Goal: Information Seeking & Learning: Check status

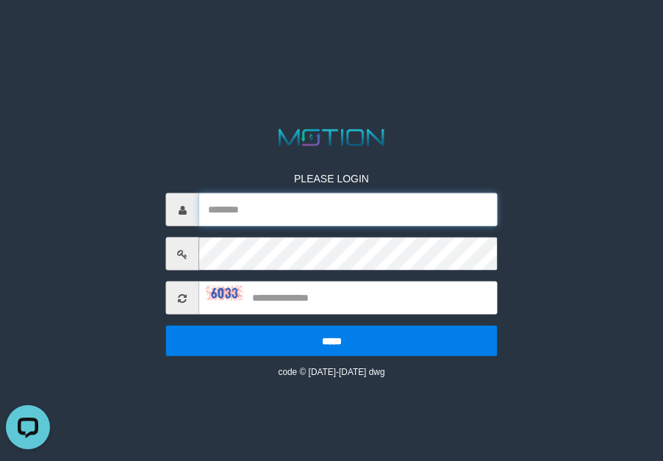
type input "*********"
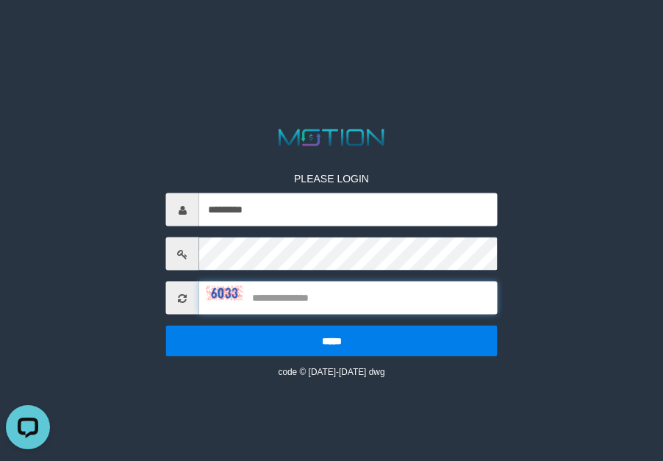
drag, startPoint x: 313, startPoint y: 295, endPoint x: 560, endPoint y: 321, distance: 248.2
click at [368, 308] on input "text" at bounding box center [348, 297] width 298 height 33
type input "****"
click at [166, 325] on input "*****" at bounding box center [331, 340] width 331 height 31
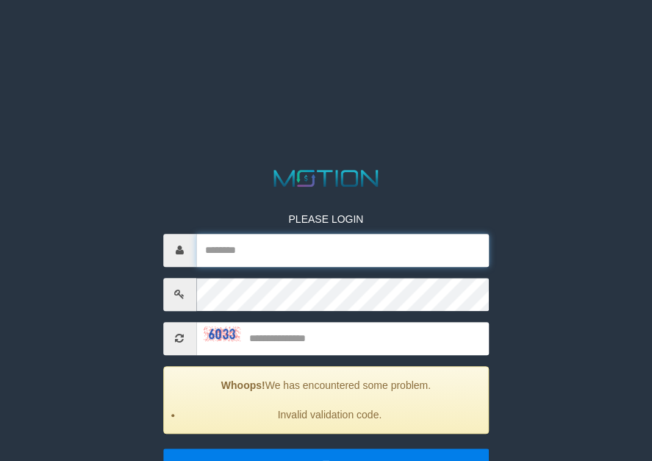
type input "*********"
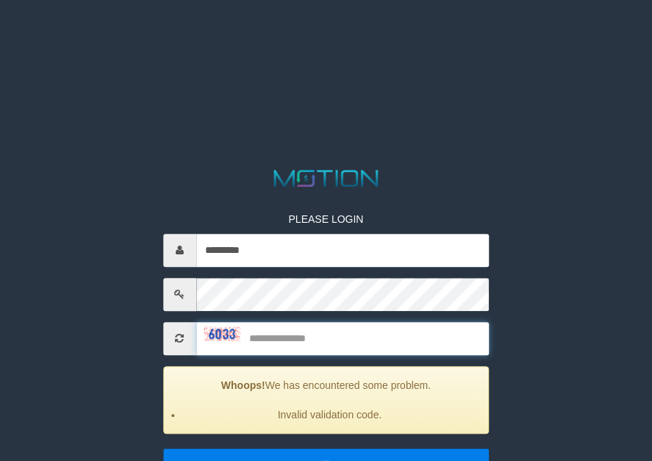
drag, startPoint x: 345, startPoint y: 334, endPoint x: 606, endPoint y: 366, distance: 262.8
click at [472, 350] on input "text" at bounding box center [342, 338] width 293 height 33
type input "****"
click at [163, 448] on input "*****" at bounding box center [326, 463] width 326 height 31
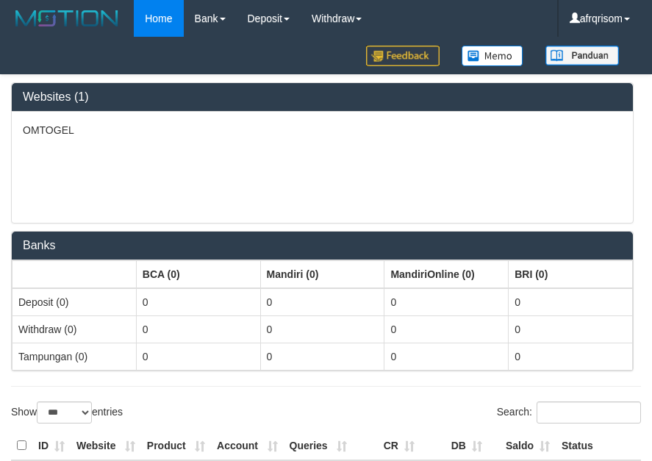
select select "***"
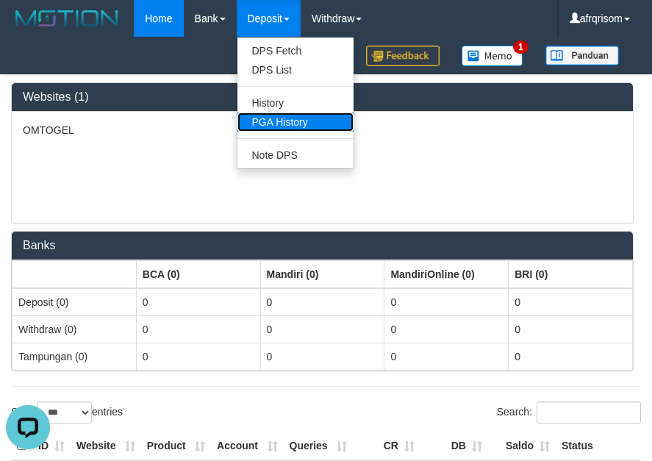
click at [309, 119] on link "PGA History" at bounding box center [295, 121] width 116 height 19
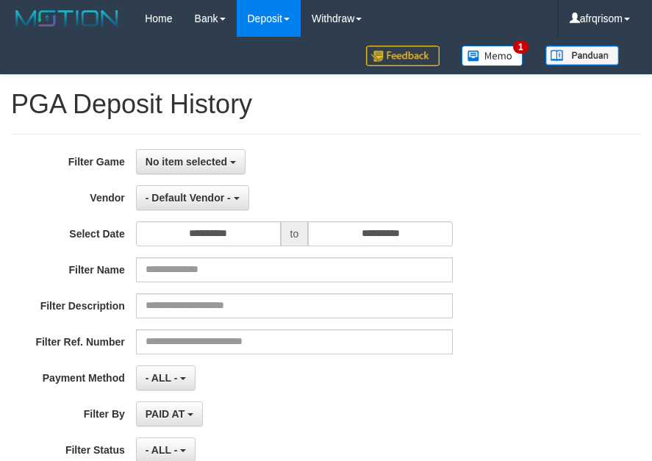
select select
select select "**"
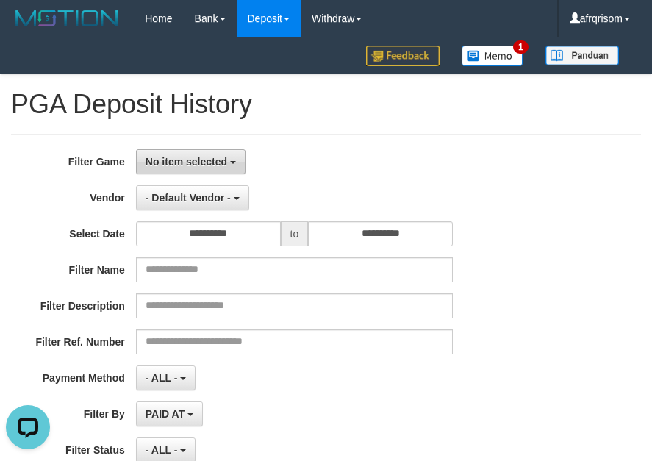
click at [171, 170] on button "No item selected" at bounding box center [190, 161] width 109 height 25
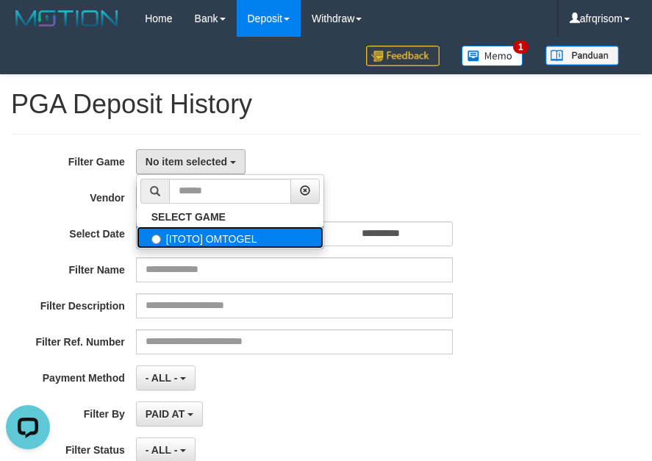
click at [188, 234] on label "[ITOTO] OMTOGEL" at bounding box center [230, 237] width 187 height 22
select select "***"
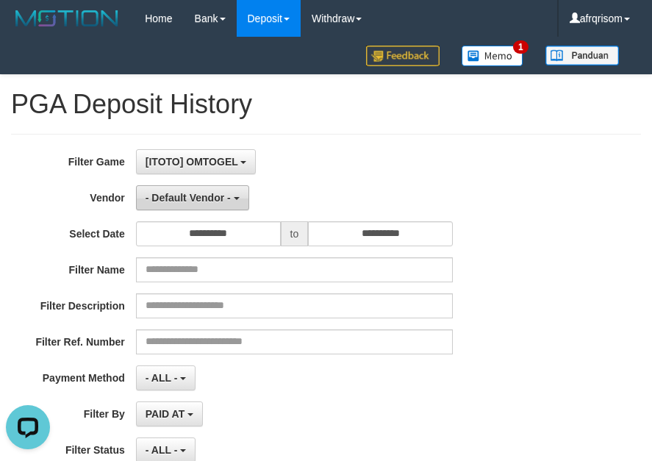
click at [195, 203] on button "- Default Vendor -" at bounding box center [192, 197] width 113 height 25
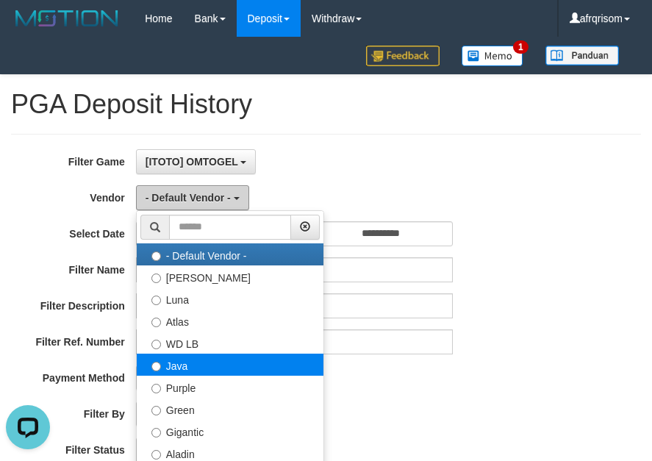
scroll to position [196, 0]
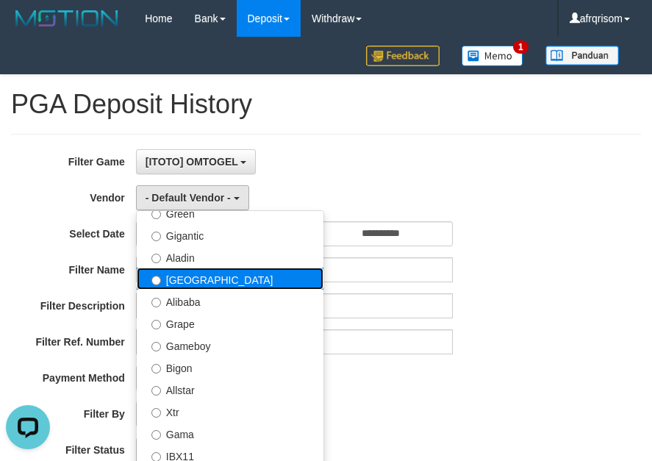
click at [225, 276] on label "[GEOGRAPHIC_DATA]" at bounding box center [230, 278] width 187 height 22
select select "**********"
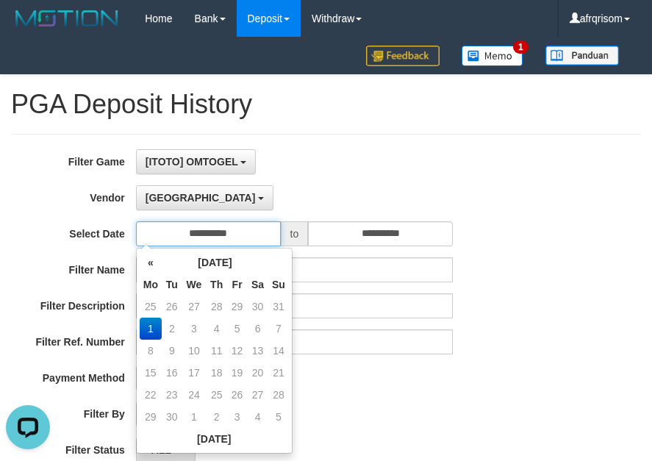
click at [223, 232] on input "**********" at bounding box center [208, 233] width 145 height 25
click at [284, 308] on td "31" at bounding box center [278, 306] width 21 height 22
type input "**********"
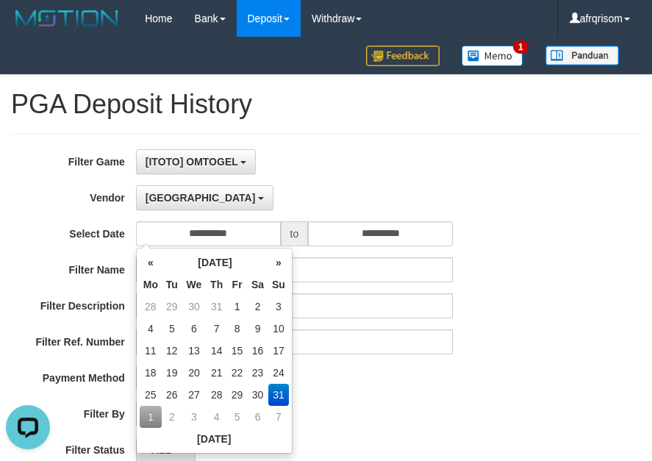
click at [284, 392] on td "31" at bounding box center [278, 394] width 21 height 22
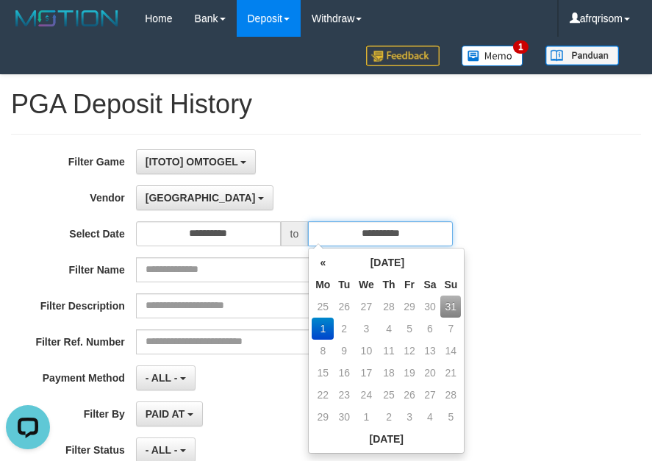
click at [403, 232] on input "**********" at bounding box center [380, 233] width 145 height 25
click at [444, 309] on td "31" at bounding box center [450, 306] width 21 height 22
type input "**********"
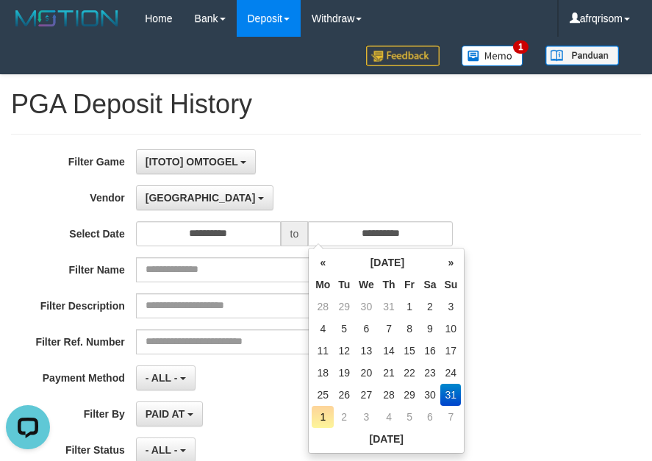
click at [527, 323] on div "**********" at bounding box center [271, 328] width 543 height 359
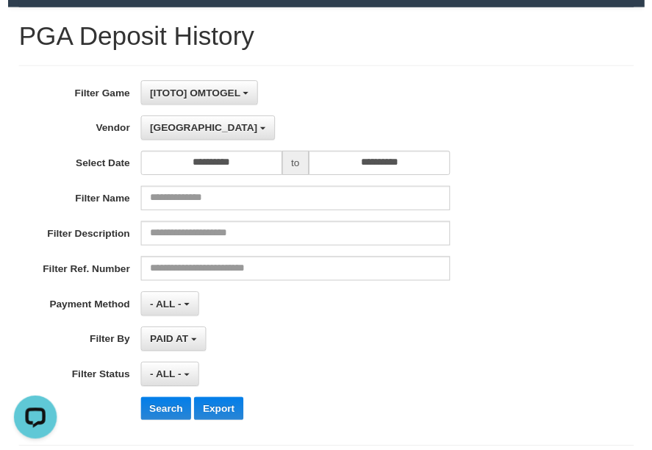
scroll to position [283, 0]
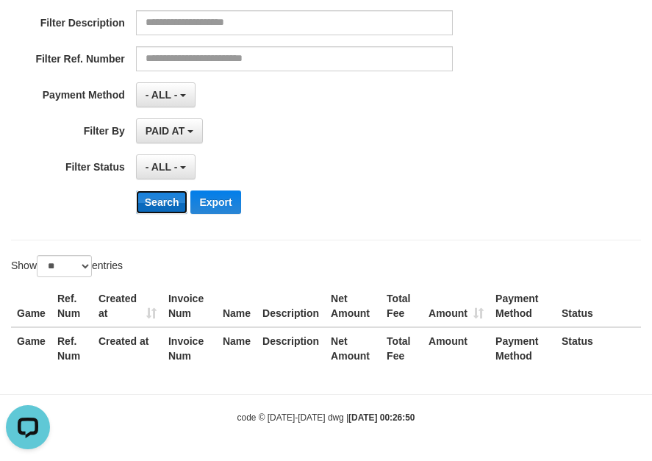
click at [162, 209] on button "Search" at bounding box center [162, 202] width 52 height 24
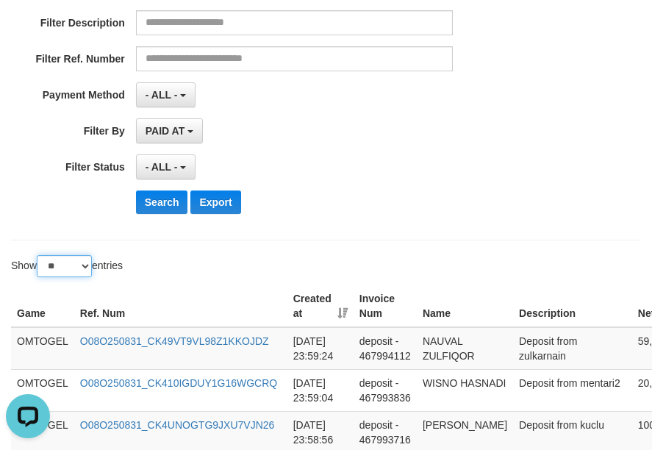
click at [83, 270] on select "** ** ** ***" at bounding box center [64, 266] width 55 height 22
select select "***"
click at [39, 255] on select "** ** ** ***" at bounding box center [64, 266] width 55 height 22
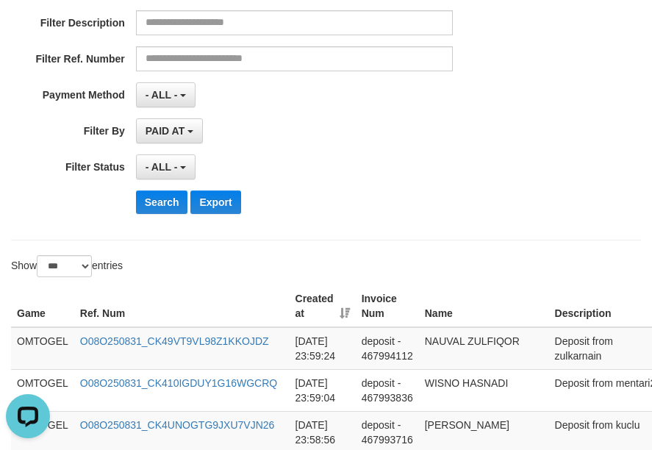
click at [336, 315] on th "Created at" at bounding box center [322, 306] width 66 height 42
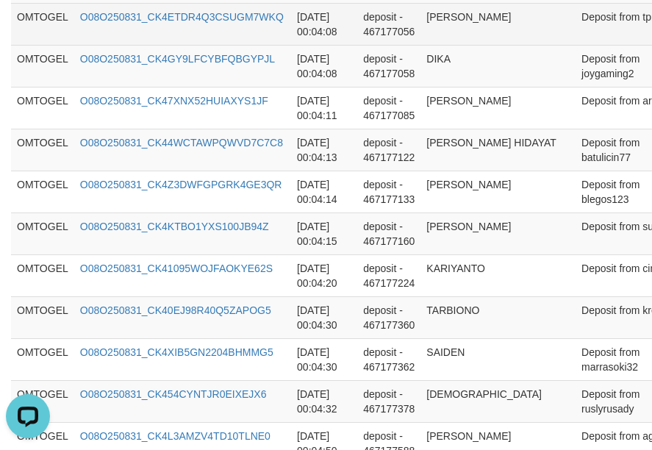
scroll to position [4507, 0]
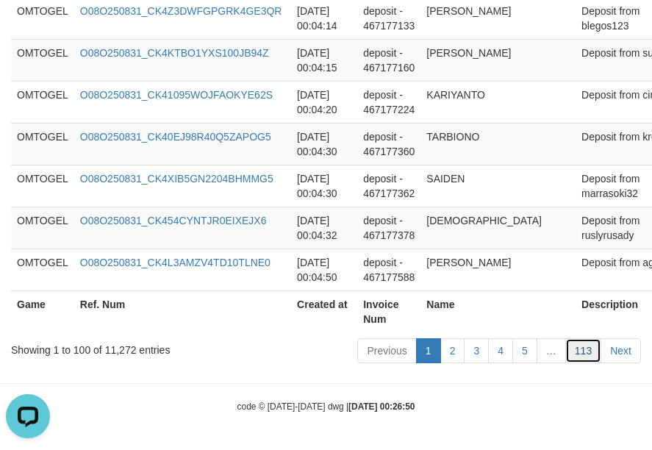
click at [588, 348] on link "113" at bounding box center [583, 350] width 36 height 25
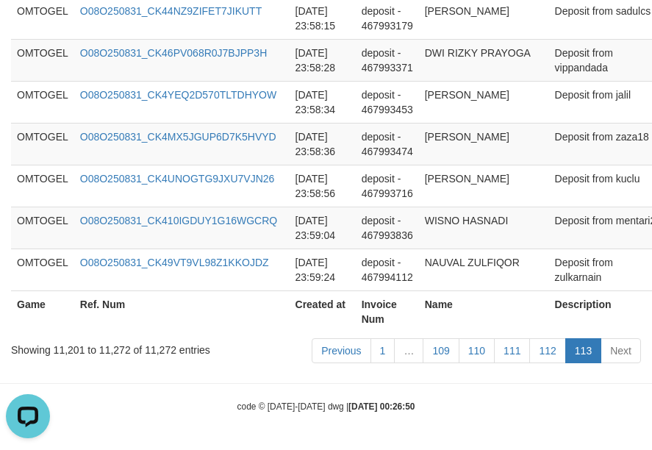
scroll to position [3335, 0]
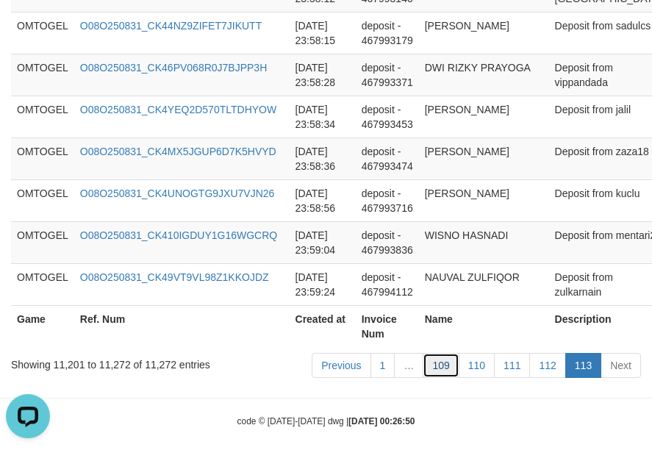
click at [436, 356] on link "109" at bounding box center [440, 365] width 36 height 25
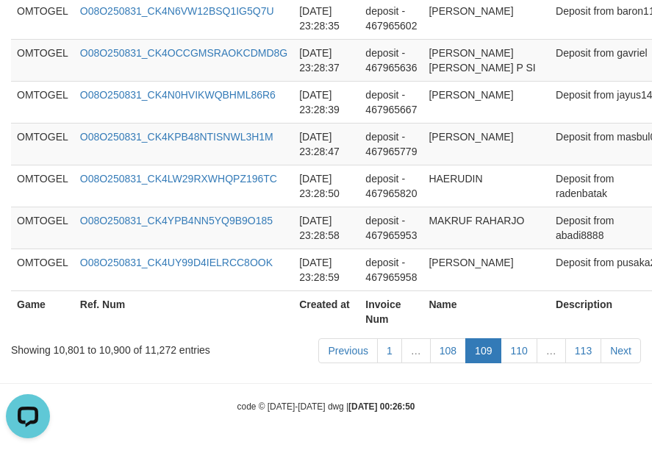
click at [436, 356] on link "108" at bounding box center [448, 350] width 36 height 25
click at [444, 352] on link "108" at bounding box center [448, 350] width 36 height 25
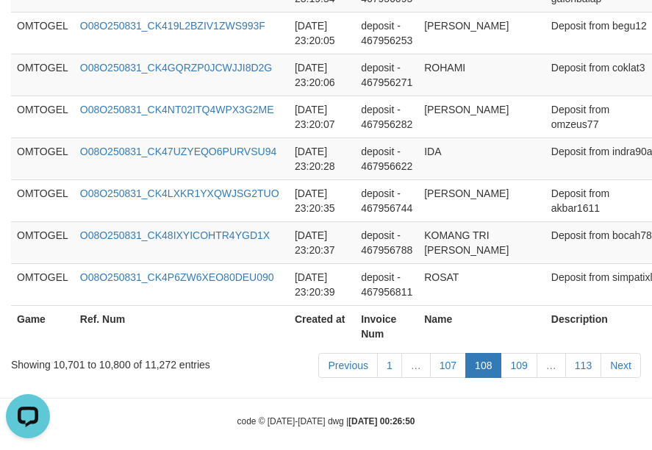
scroll to position [4551, 0]
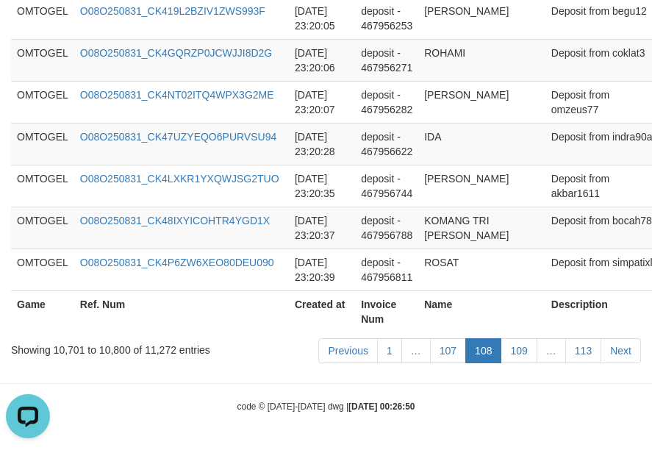
click at [444, 352] on link "107" at bounding box center [448, 350] width 36 height 25
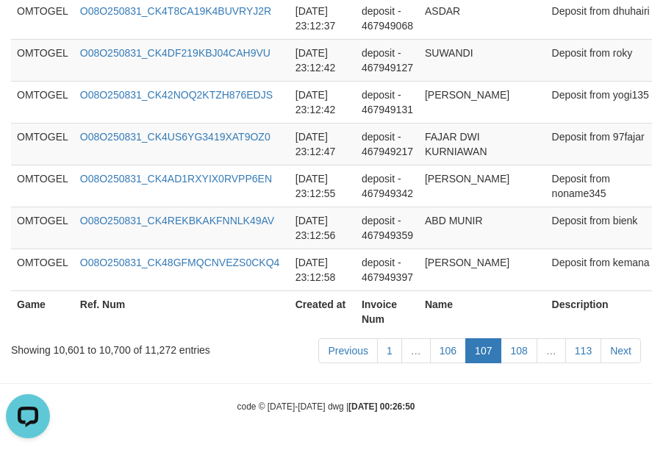
scroll to position [4536, 0]
click at [444, 352] on link "106" at bounding box center [448, 350] width 36 height 25
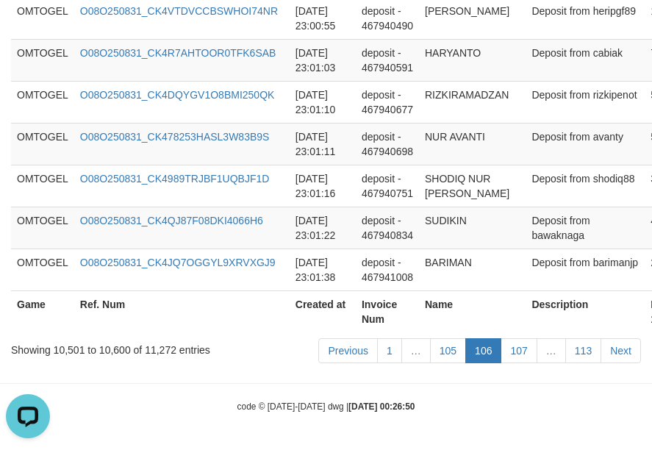
scroll to position [4507, 0]
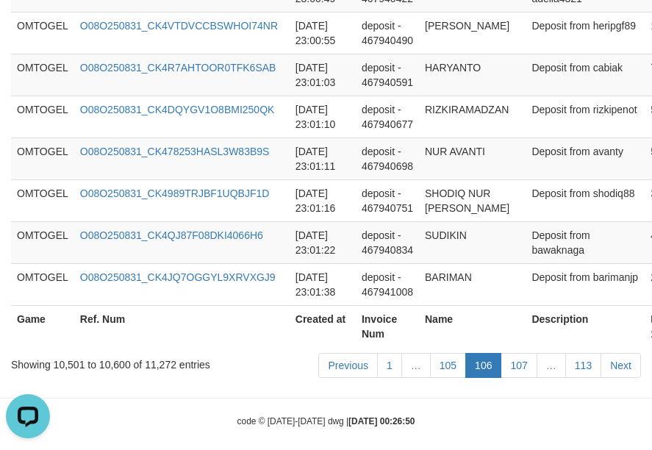
click at [529, 413] on div "code © [DATE]-[DATE] dwg | [DATE] 00:26:50" at bounding box center [326, 420] width 652 height 15
click at [452, 353] on link "105" at bounding box center [448, 365] width 36 height 25
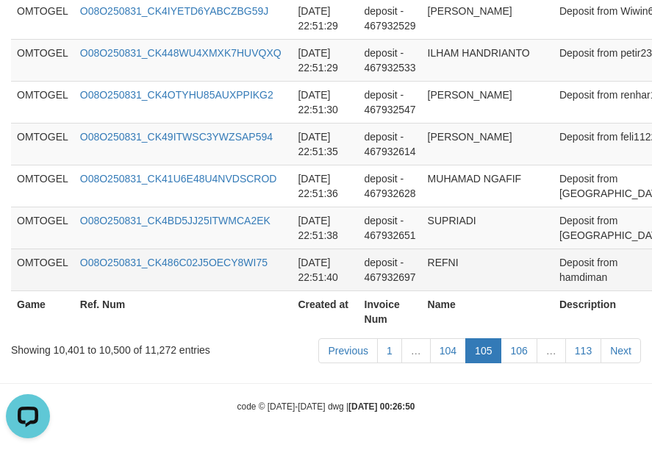
click at [481, 272] on td "REFNI" at bounding box center [488, 269] width 132 height 42
click at [424, 253] on td "REFNI" at bounding box center [488, 269] width 132 height 42
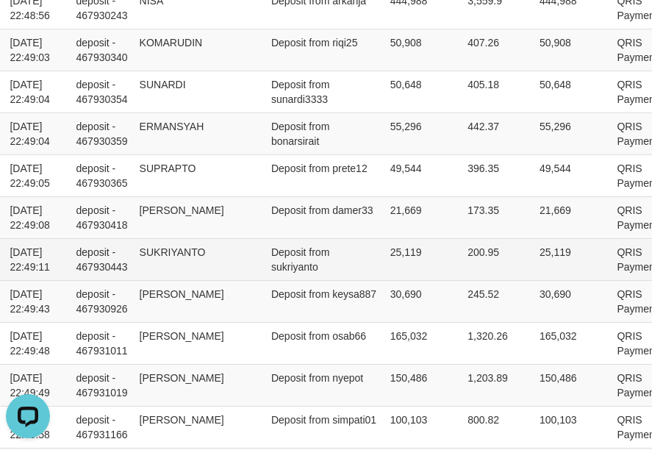
scroll to position [3429, 294]
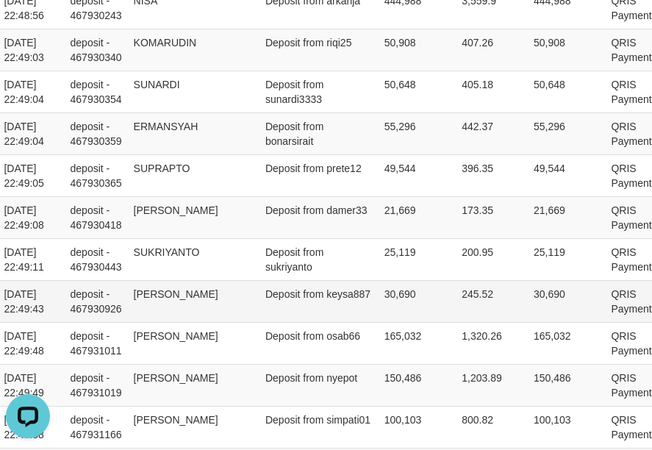
click at [330, 311] on td "Deposit from keysa887" at bounding box center [318, 301] width 119 height 42
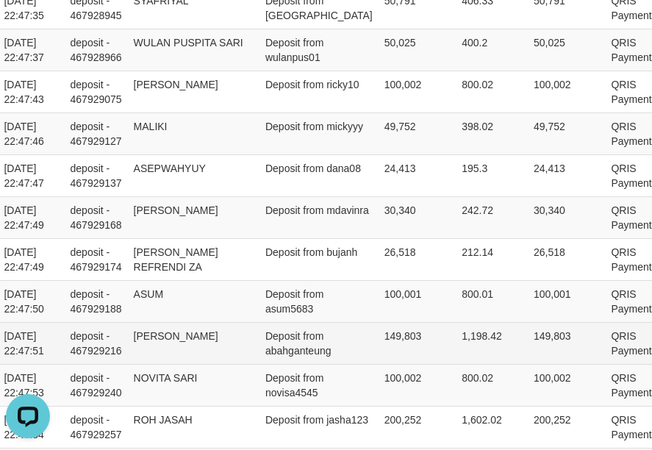
click at [317, 334] on td "Deposit from abahganteung" at bounding box center [318, 343] width 119 height 42
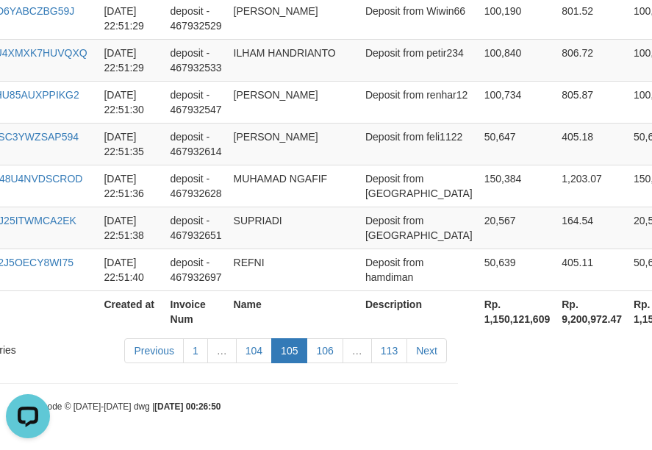
scroll to position [4507, 305]
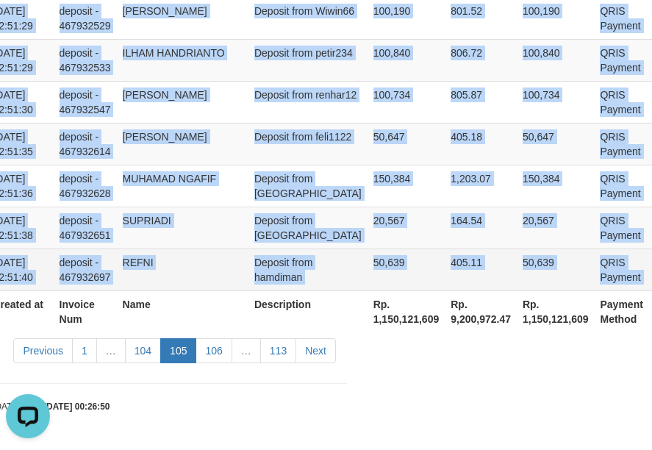
drag, startPoint x: 18, startPoint y: 254, endPoint x: 642, endPoint y: 273, distance: 624.0
copy tbody "OMTOGEL O08O250831_CK4SKT7EXSZ9PEEU8U0 [DATE] 22:47:15 deposit - 467928649 [PER…"
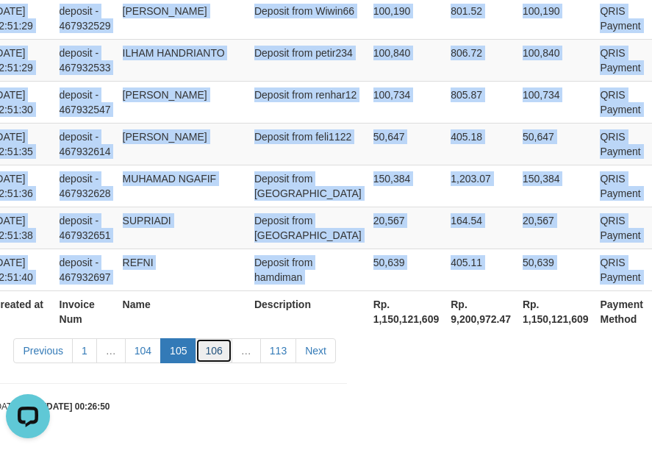
click at [214, 348] on link "106" at bounding box center [213, 350] width 36 height 25
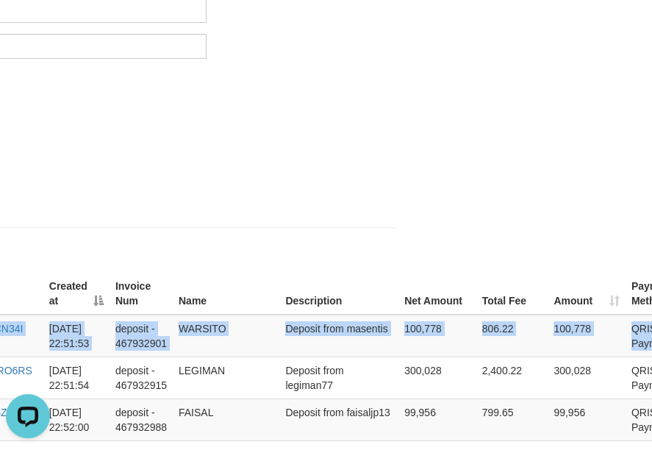
scroll to position [295, 275]
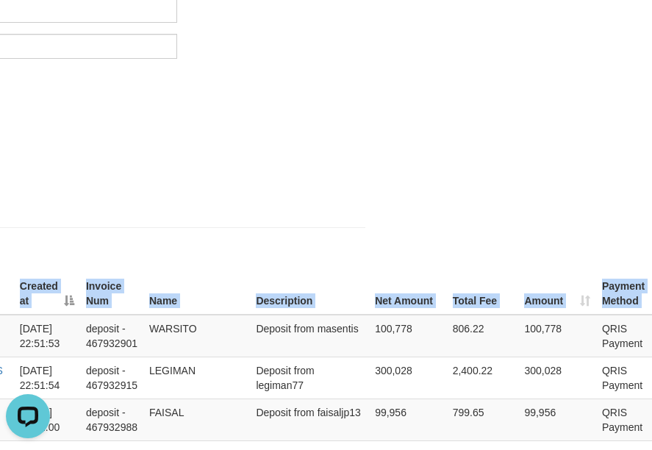
drag, startPoint x: 18, startPoint y: 325, endPoint x: 746, endPoint y: 334, distance: 728.1
copy table "Game Ref. Num Created at Invoice Num Name Description Net Amount Total Fee Amou…"
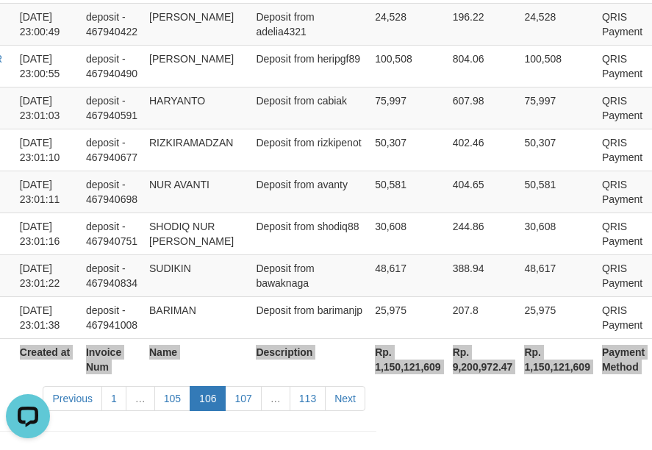
scroll to position [4507, 275]
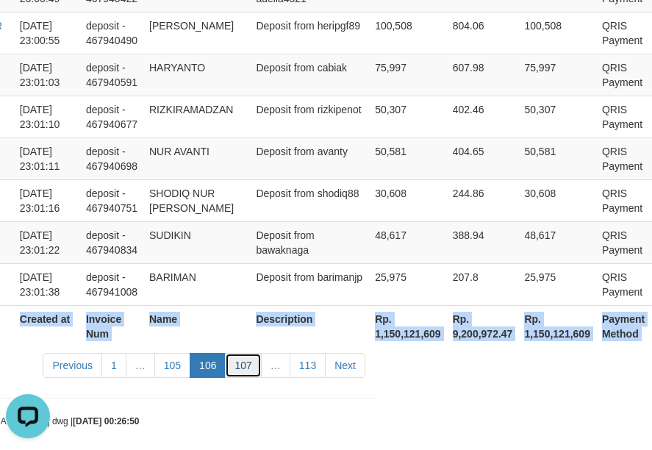
click at [240, 353] on link "107" at bounding box center [243, 365] width 36 height 25
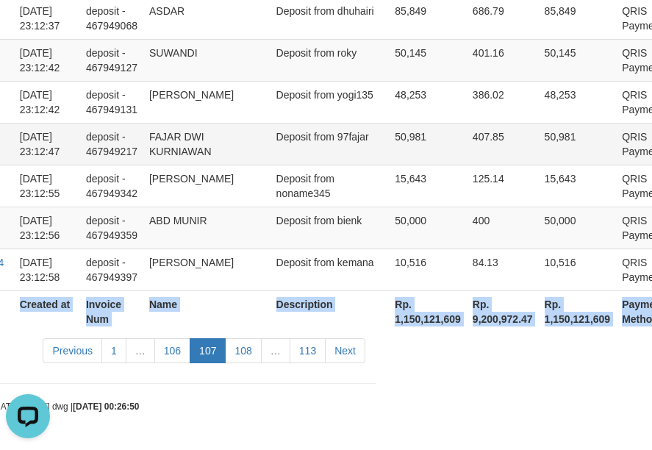
scroll to position [4536, 269]
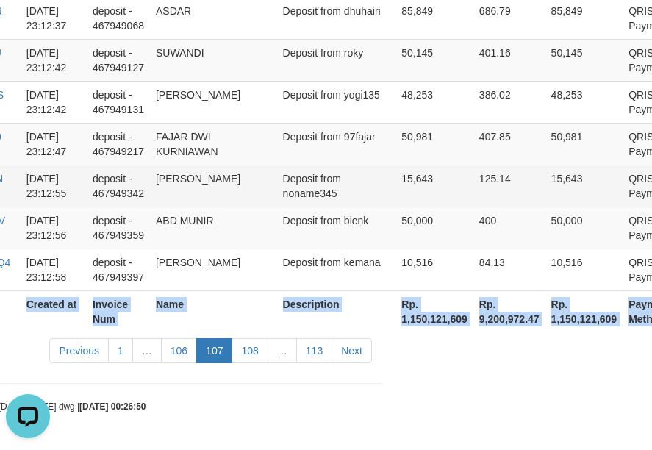
copy table "Game Ref. Num Created at Invoice Num Name Description Net Amount Total Fee Amou…"
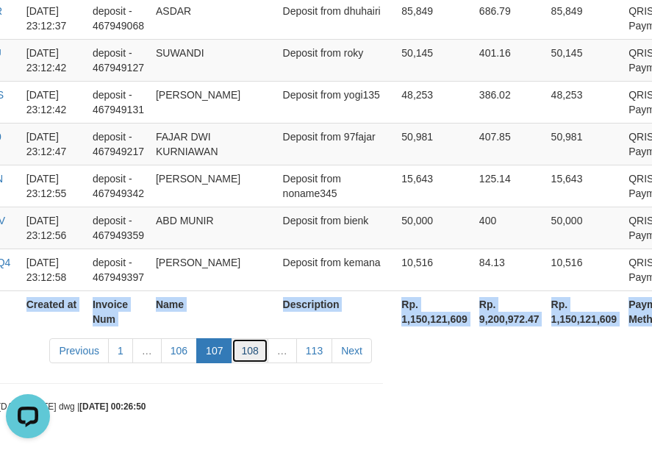
click at [248, 358] on link "108" at bounding box center [249, 350] width 36 height 25
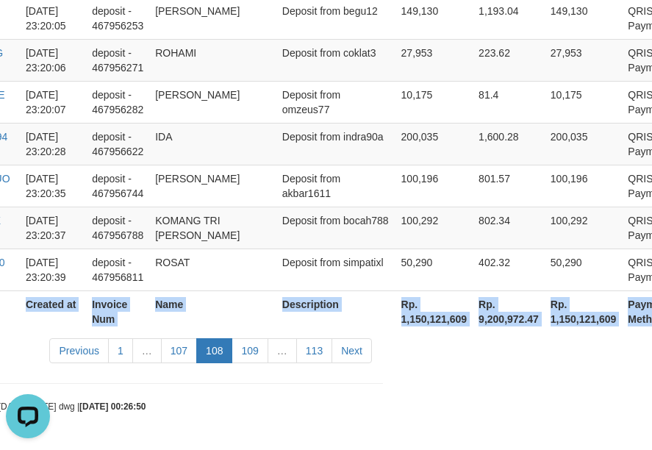
scroll to position [4551, 269]
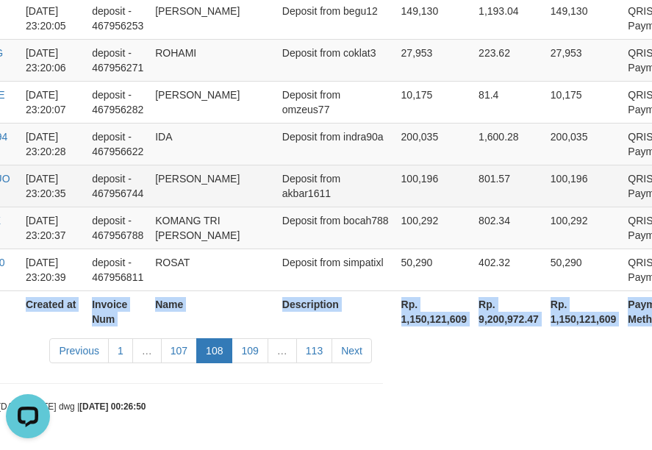
copy table "Game Ref. Num Created at Invoice Num Name Description Net Amount Total Fee Amou…"
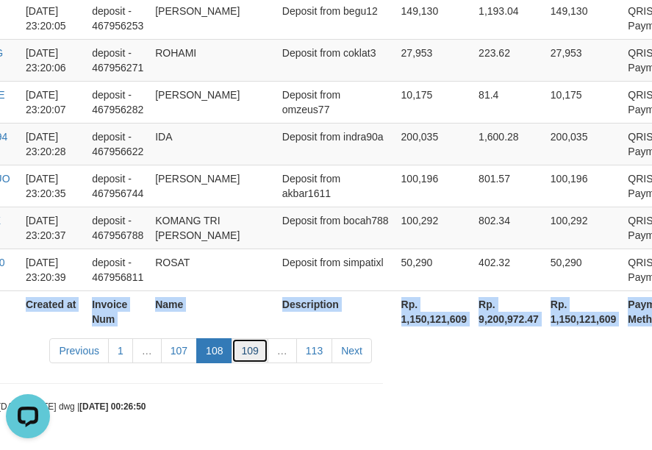
click at [247, 350] on link "109" at bounding box center [249, 350] width 36 height 25
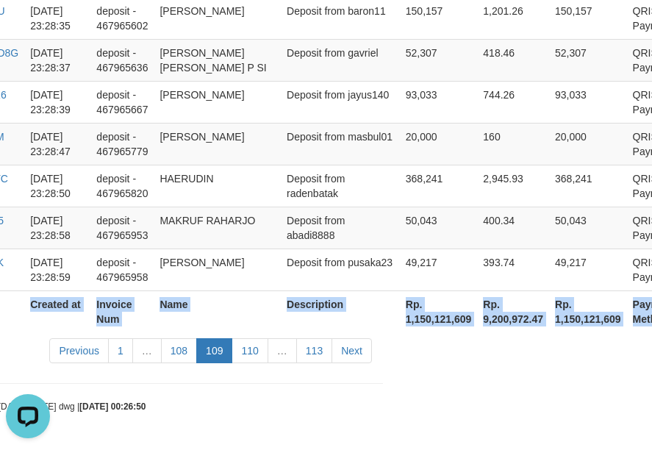
scroll to position [4522, 269]
copy table "Game Ref. Num Created at Invoice Num Name Description Net Amount Total Fee Amou…"
click at [259, 345] on link "110" at bounding box center [249, 350] width 36 height 25
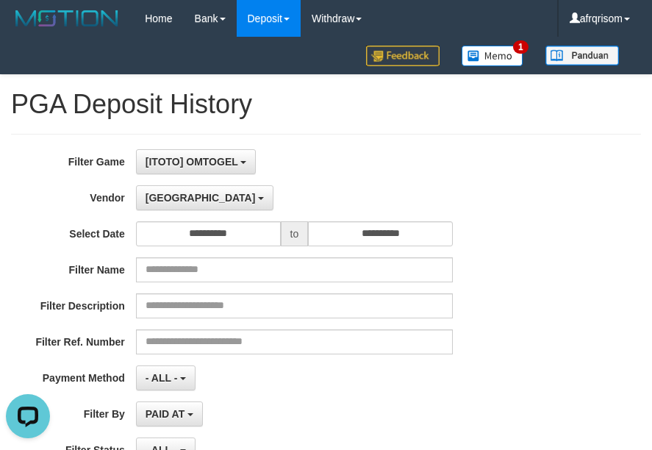
scroll to position [392, 0]
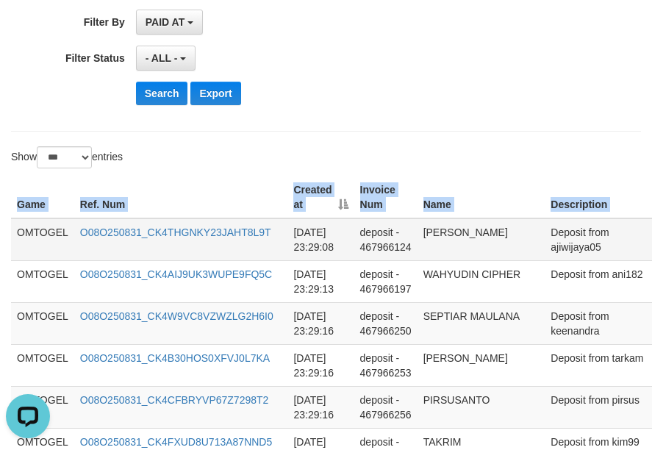
click at [15, 241] on td "OMTOGEL" at bounding box center [42, 239] width 63 height 43
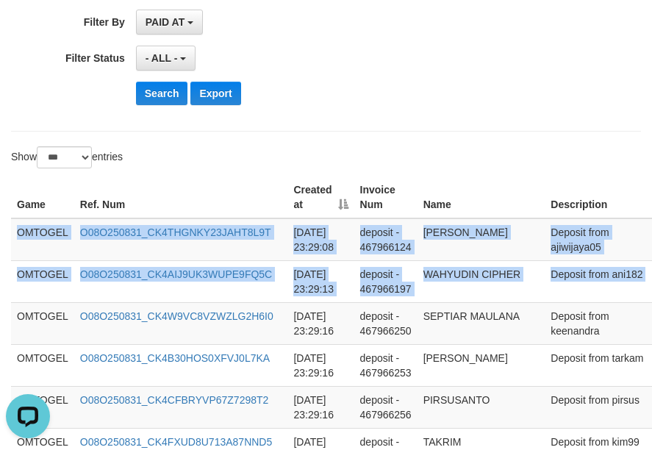
scroll to position [392, 292]
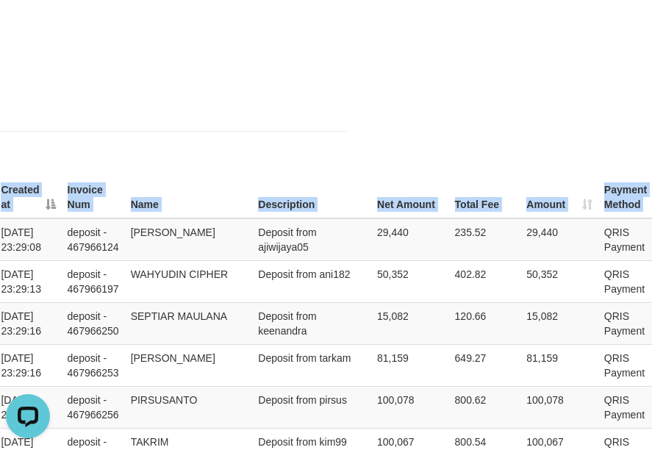
drag, startPoint x: 18, startPoint y: 229, endPoint x: 826, endPoint y: 253, distance: 807.7
copy table "Game Ref. Num Created at Invoice Num Name Description Net Amount Total Fee Amou…"
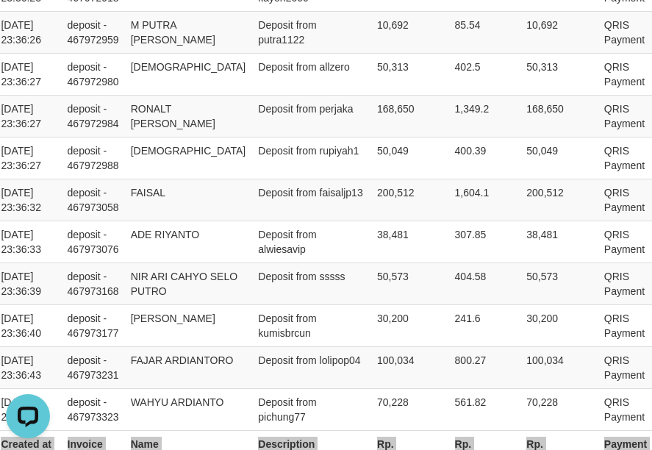
scroll to position [4522, 292]
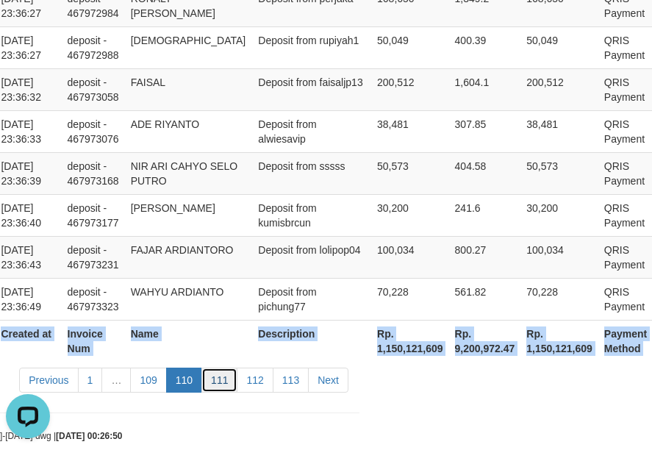
click at [228, 367] on link "111" at bounding box center [219, 379] width 36 height 25
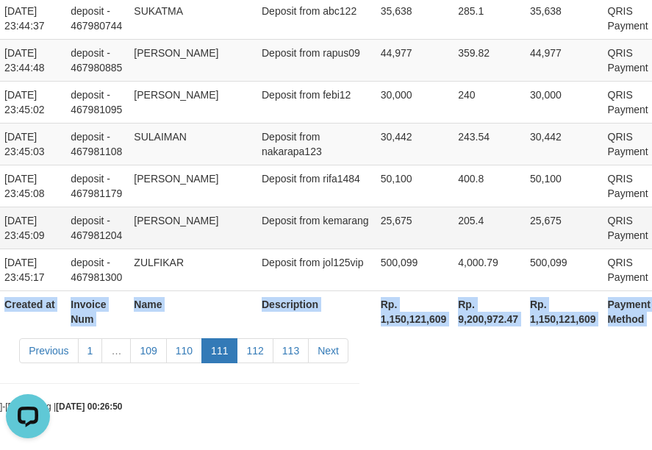
copy table "Game Ref. Num Created at Invoice Num Name Description Net Amount Total Fee Amou…"
click at [251, 354] on link "112" at bounding box center [255, 350] width 36 height 25
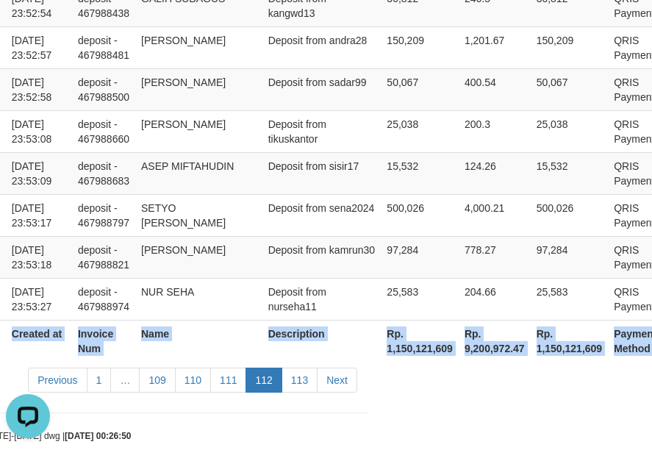
copy table "Game Ref. Num Created at Invoice Num Name Description Net Amount Total Fee Amou…"
click at [308, 367] on link "113" at bounding box center [299, 379] width 36 height 25
click at [299, 367] on link "113" at bounding box center [299, 379] width 36 height 25
click at [306, 367] on link "113" at bounding box center [299, 379] width 36 height 25
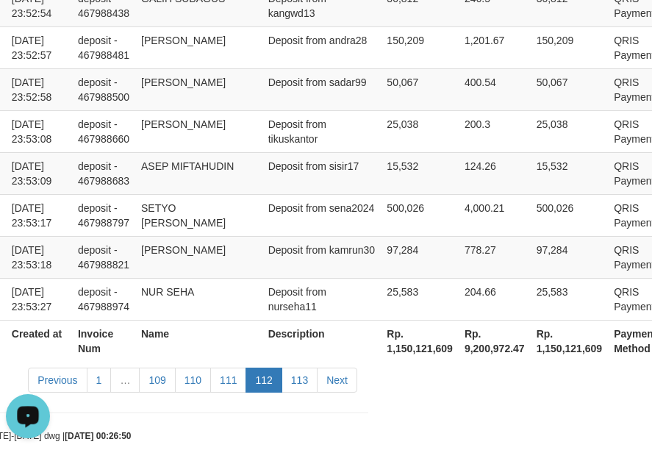
drag, startPoint x: 438, startPoint y: 414, endPoint x: 422, endPoint y: 404, distance: 19.2
click at [309, 367] on link "113" at bounding box center [299, 379] width 36 height 25
click at [295, 367] on link "113" at bounding box center [299, 379] width 36 height 25
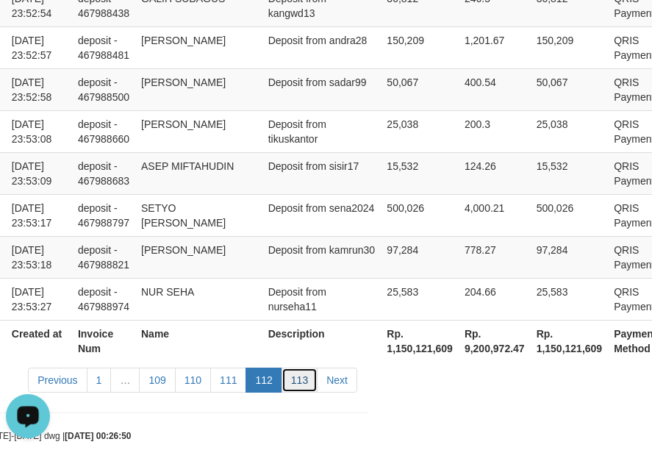
click at [295, 367] on link "113" at bounding box center [299, 379] width 36 height 25
click at [230, 367] on link "111" at bounding box center [228, 379] width 36 height 25
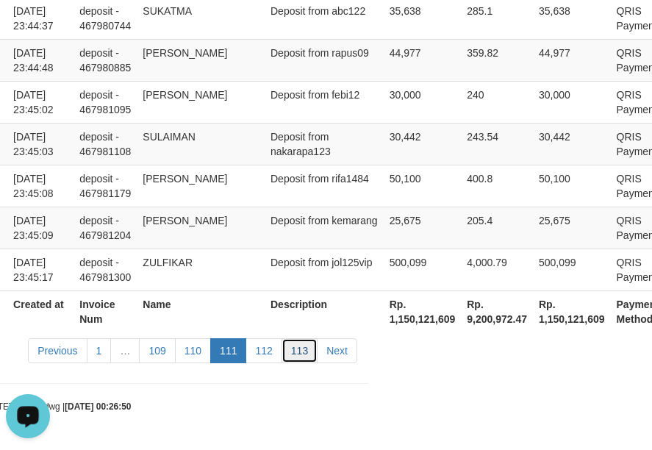
click at [300, 354] on link "113" at bounding box center [299, 350] width 36 height 25
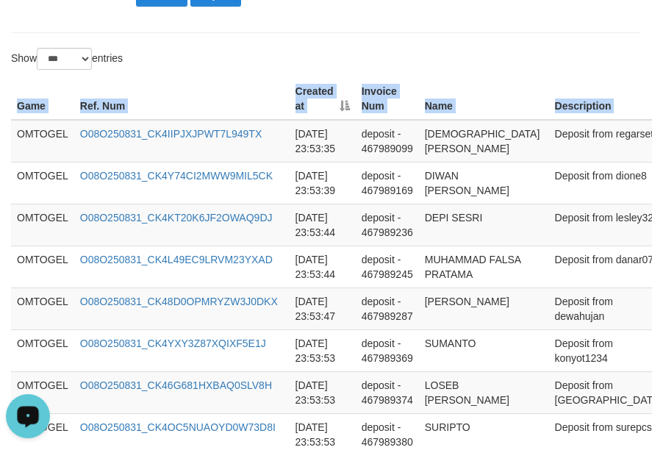
scroll to position [3335, 293]
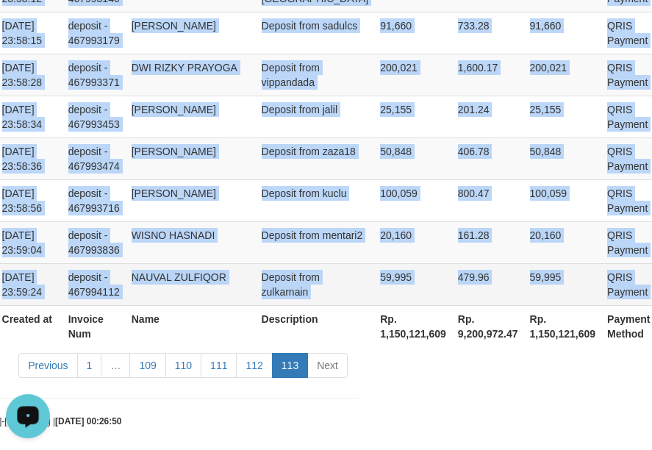
drag, startPoint x: 17, startPoint y: 133, endPoint x: 635, endPoint y: 272, distance: 633.3
copy tbody "OMTOGEL O08O250831_CK4IIPJXJPWT7L949TX [DATE] 23:53:35 deposit - 467989099 [PER…"
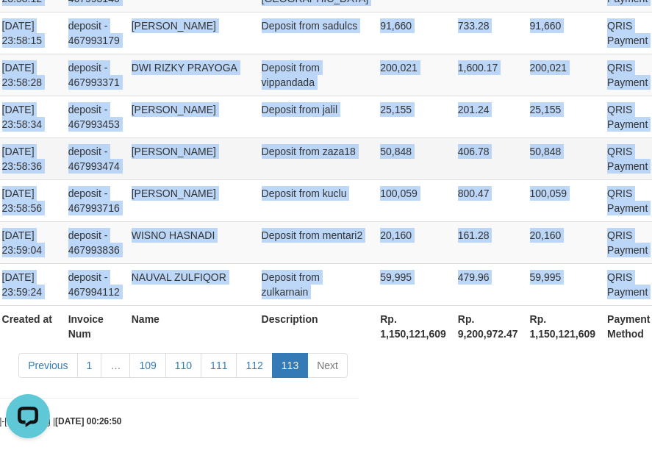
click at [452, 156] on td "406.78" at bounding box center [488, 158] width 72 height 42
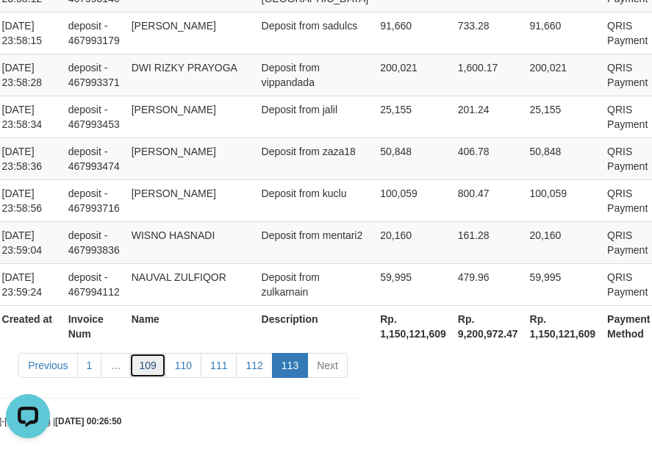
click at [140, 356] on link "109" at bounding box center [147, 365] width 36 height 25
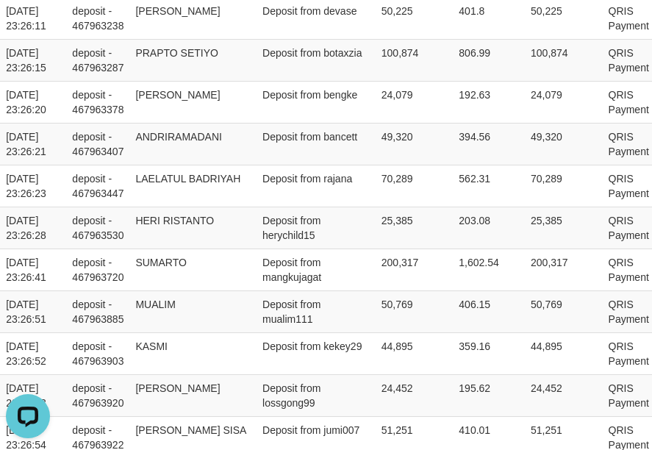
scroll to position [4522, 271]
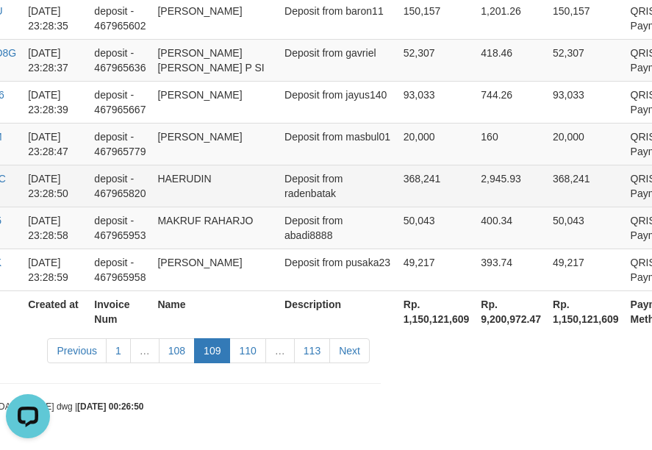
click at [397, 198] on td "368,241" at bounding box center [436, 186] width 78 height 42
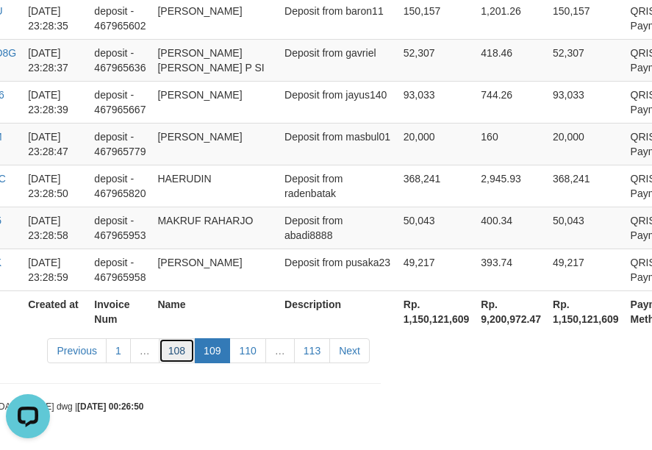
click at [184, 350] on link "108" at bounding box center [177, 350] width 36 height 25
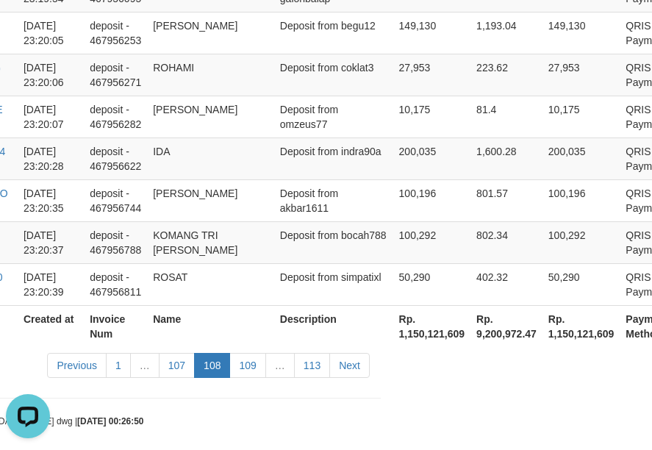
scroll to position [4551, 270]
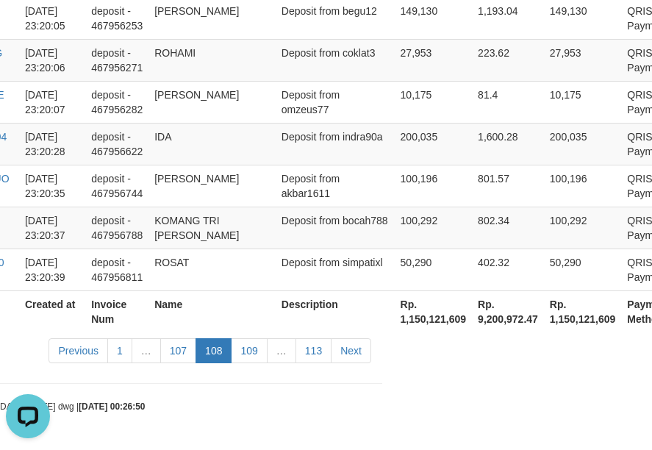
click at [184, 350] on link "107" at bounding box center [178, 350] width 36 height 25
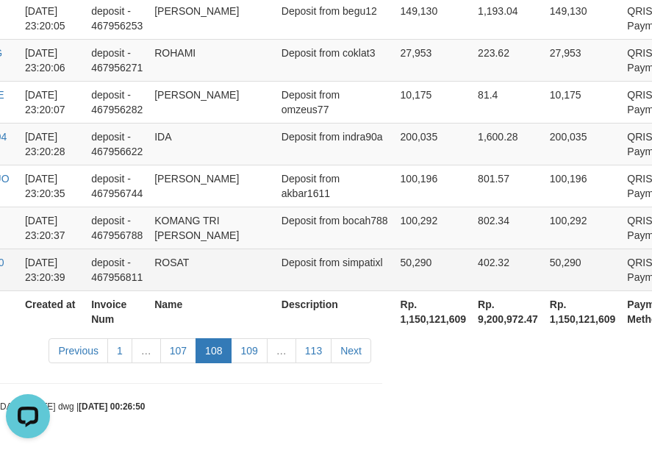
click at [621, 249] on td "QRIS Payment" at bounding box center [648, 269] width 54 height 42
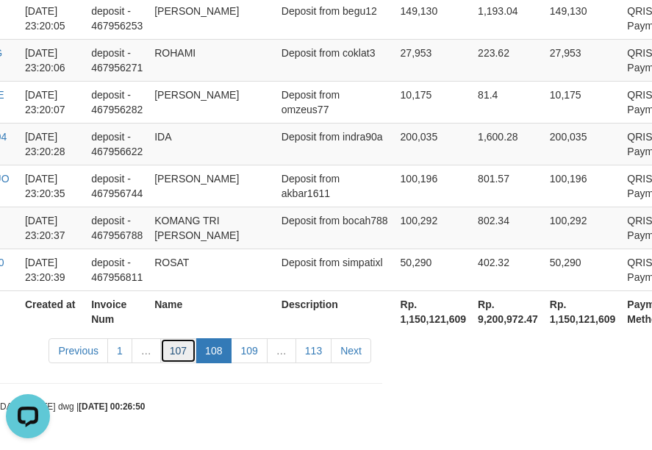
click at [181, 345] on link "107" at bounding box center [178, 350] width 36 height 25
click at [216, 383] on hr at bounding box center [56, 383] width 652 height 1
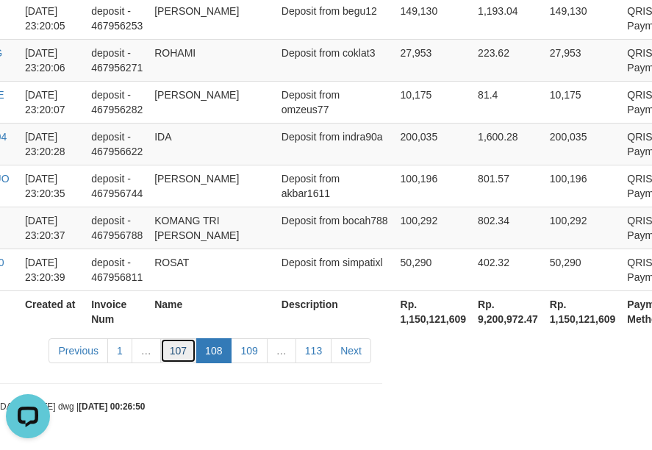
click at [184, 356] on link "107" at bounding box center [178, 350] width 36 height 25
click at [184, 350] on link "107" at bounding box center [178, 350] width 36 height 25
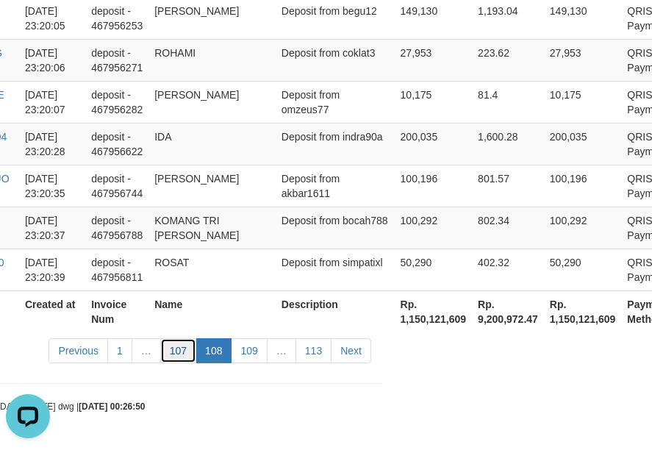
click at [173, 358] on link "107" at bounding box center [178, 350] width 36 height 25
click at [185, 343] on link "107" at bounding box center [178, 350] width 36 height 25
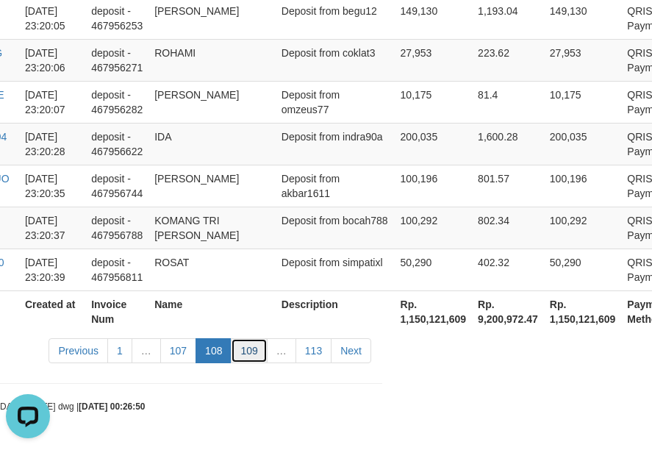
click at [256, 339] on link "109" at bounding box center [249, 350] width 36 height 25
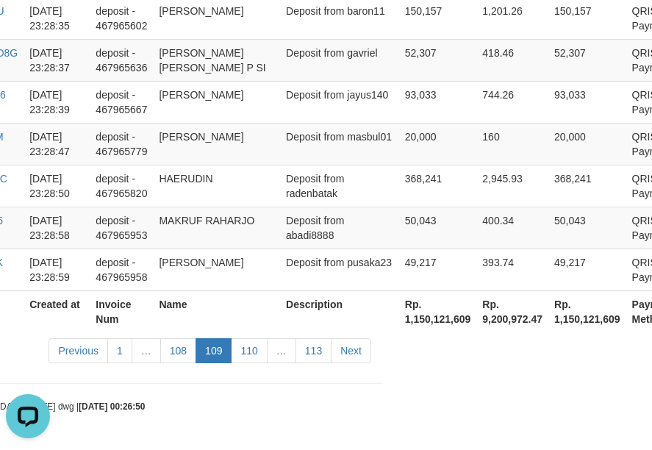
scroll to position [4522, 270]
click at [256, 339] on link "110" at bounding box center [249, 350] width 36 height 25
click at [311, 367] on div "Previous 1 … 108 109 110 … 113 Next" at bounding box center [192, 352] width 358 height 32
click at [314, 349] on link "113" at bounding box center [313, 350] width 36 height 25
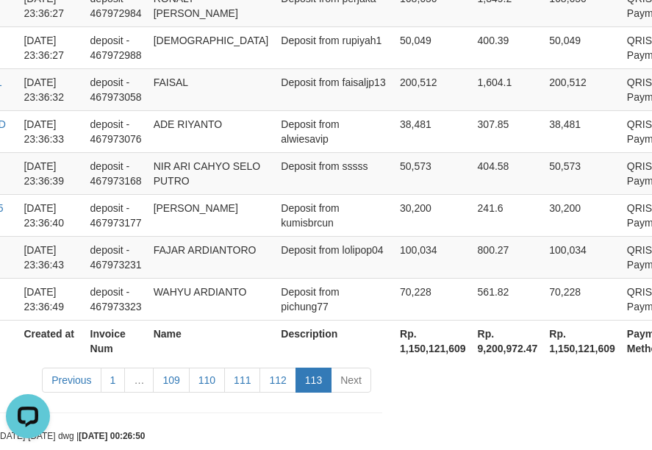
click at [314, 367] on link "113" at bounding box center [313, 379] width 36 height 25
click at [179, 367] on link "109" at bounding box center [171, 379] width 36 height 25
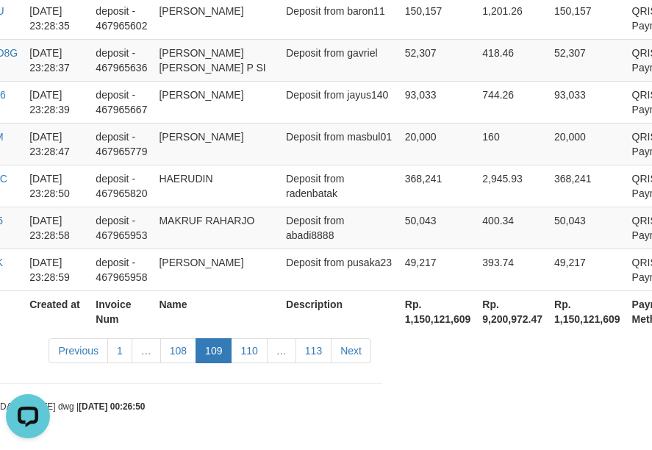
click at [179, 356] on link "108" at bounding box center [178, 350] width 36 height 25
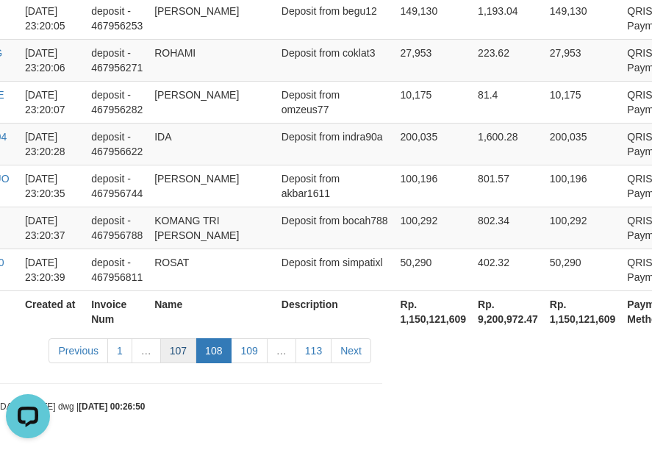
click at [168, 353] on link "107" at bounding box center [178, 350] width 36 height 25
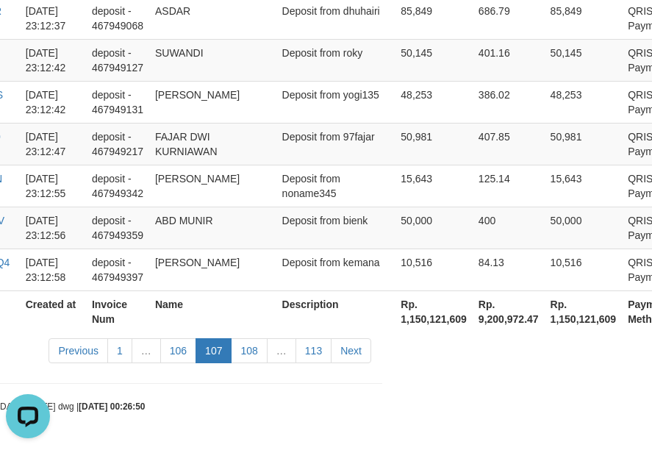
scroll to position [4536, 269]
click at [168, 353] on link "106" at bounding box center [179, 350] width 36 height 25
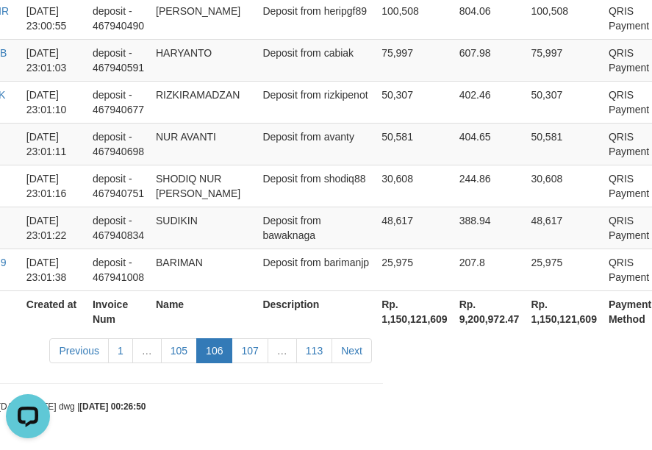
scroll to position [4507, 269]
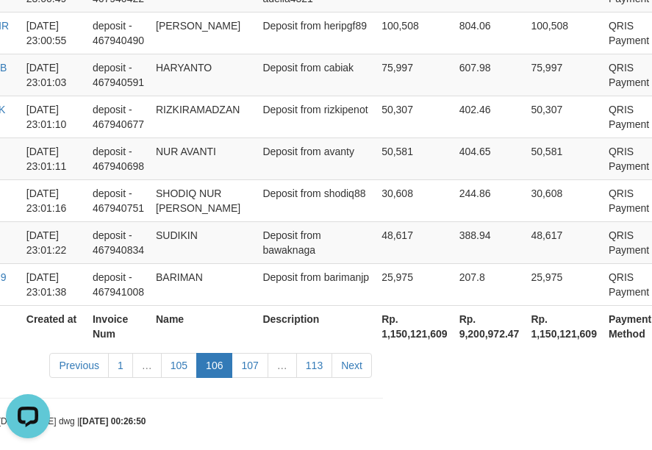
click at [168, 353] on link "105" at bounding box center [179, 365] width 36 height 25
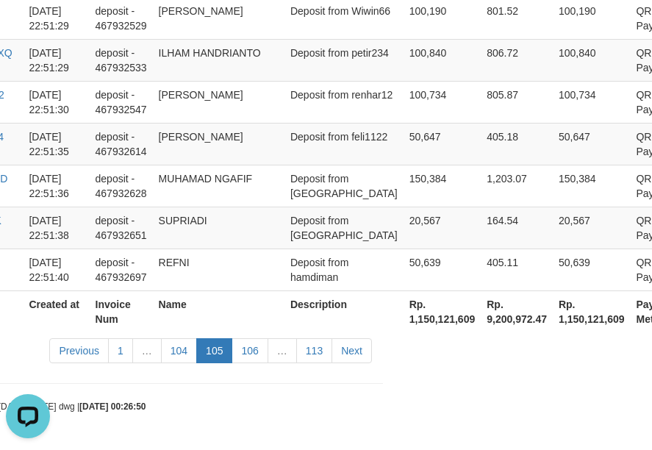
click at [288, 162] on td "Deposit from feli1122" at bounding box center [343, 144] width 119 height 42
click at [180, 357] on link "104" at bounding box center [179, 350] width 36 height 25
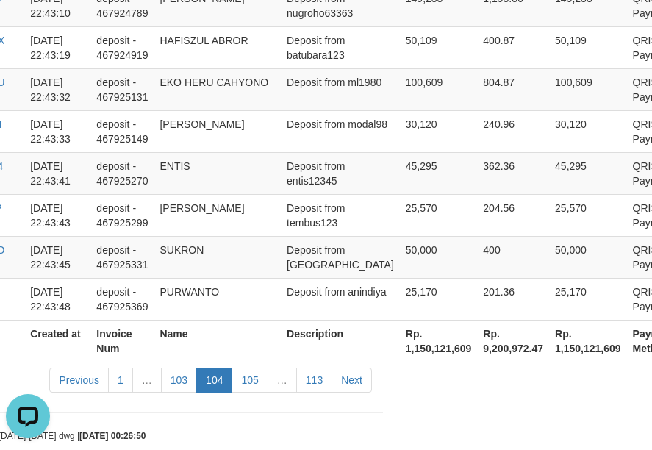
scroll to position [4610, 268]
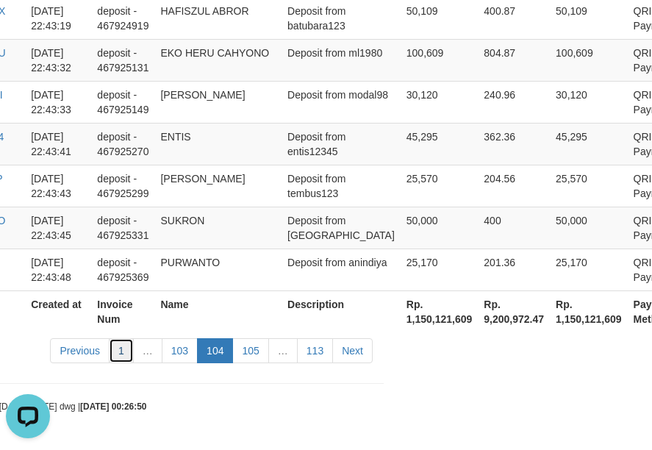
click at [120, 360] on link "1" at bounding box center [121, 350] width 25 height 25
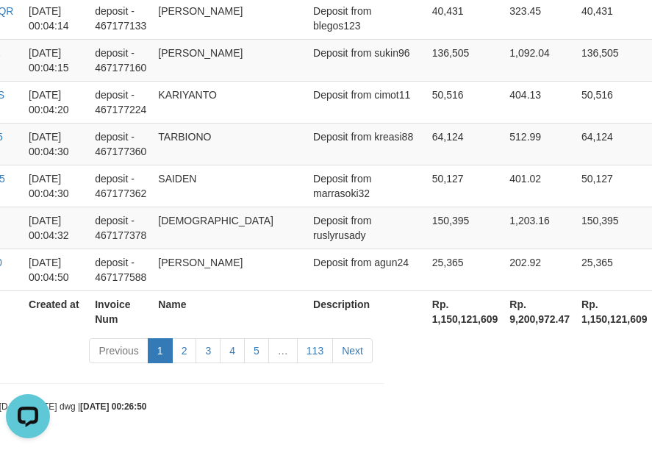
scroll to position [4507, 268]
click at [338, 164] on td "Deposit from kreasi88" at bounding box center [366, 144] width 119 height 42
click at [320, 353] on link "113" at bounding box center [315, 350] width 36 height 25
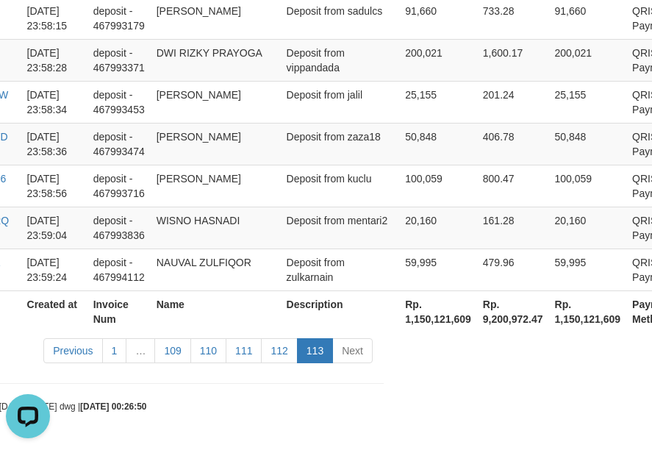
scroll to position [3335, 268]
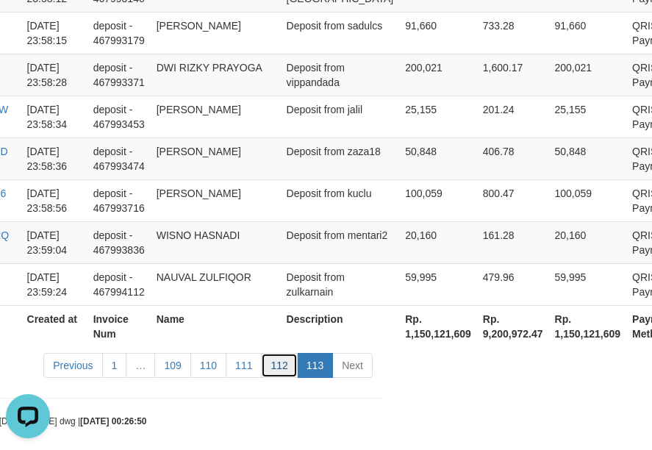
click at [270, 353] on link "112" at bounding box center [279, 365] width 36 height 25
click at [278, 221] on td "WISNO HASNADI" at bounding box center [216, 242] width 130 height 42
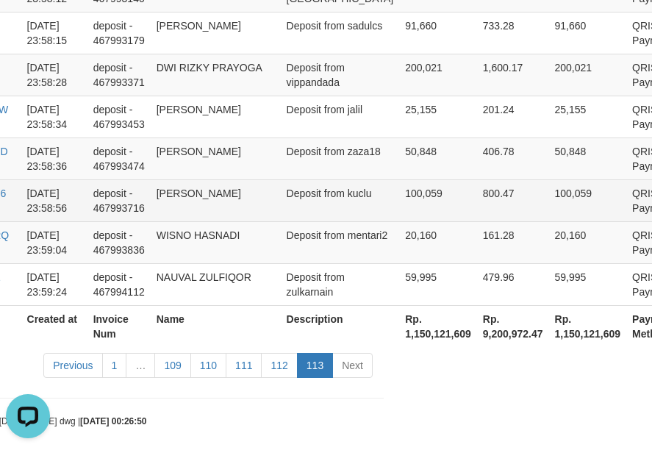
scroll to position [4507, 268]
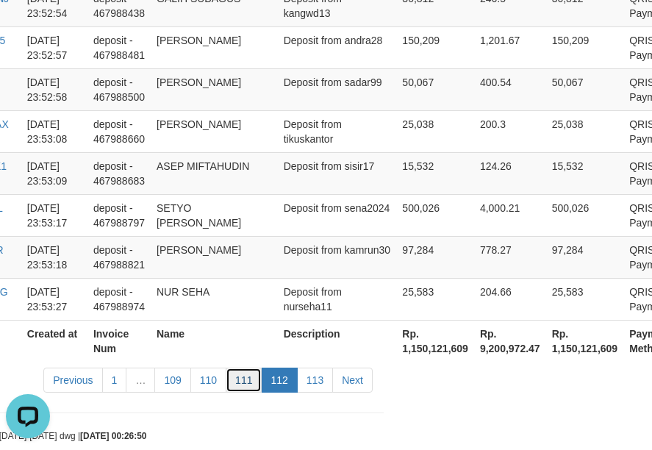
click at [246, 367] on link "111" at bounding box center [244, 379] width 36 height 25
click at [319, 236] on td "Deposit from kamrun30" at bounding box center [337, 257] width 119 height 42
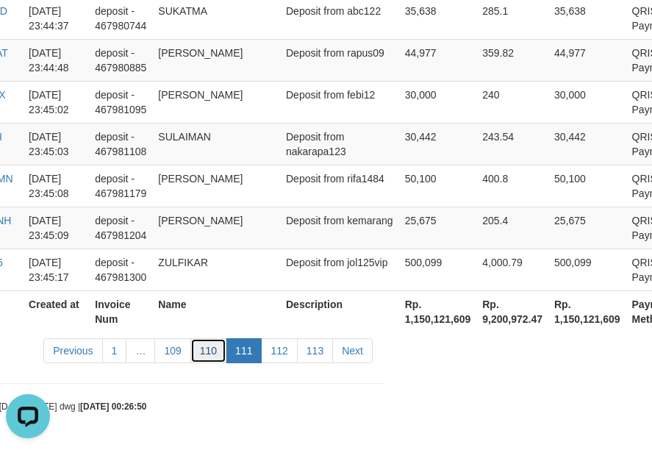
click at [217, 347] on link "110" at bounding box center [208, 350] width 36 height 25
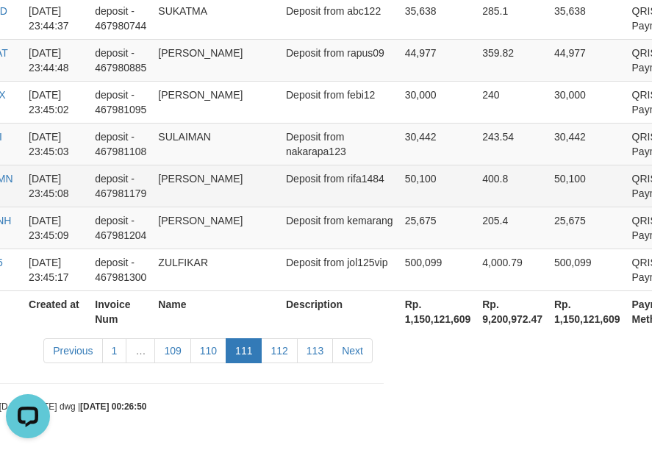
click at [348, 179] on td "Deposit from rifa1484" at bounding box center [339, 186] width 119 height 42
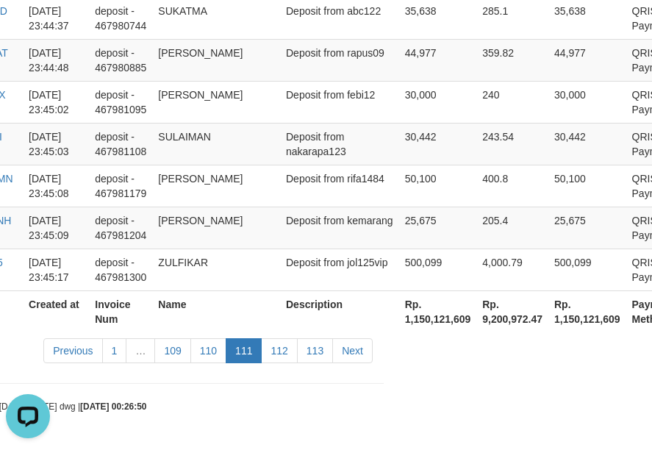
scroll to position [4522, 268]
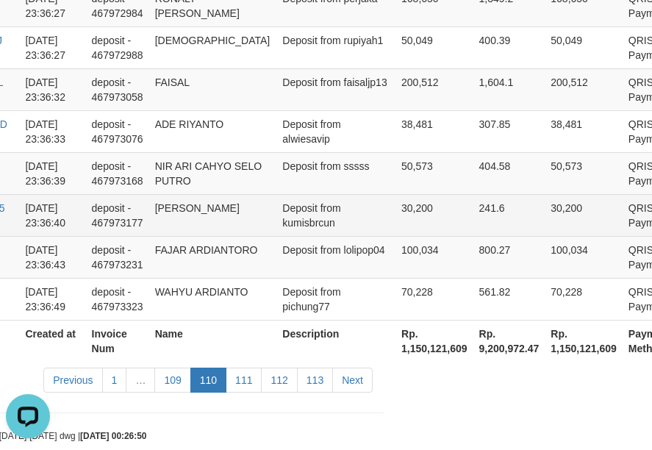
click at [302, 200] on td "Deposit from kumisbrcun" at bounding box center [335, 215] width 119 height 42
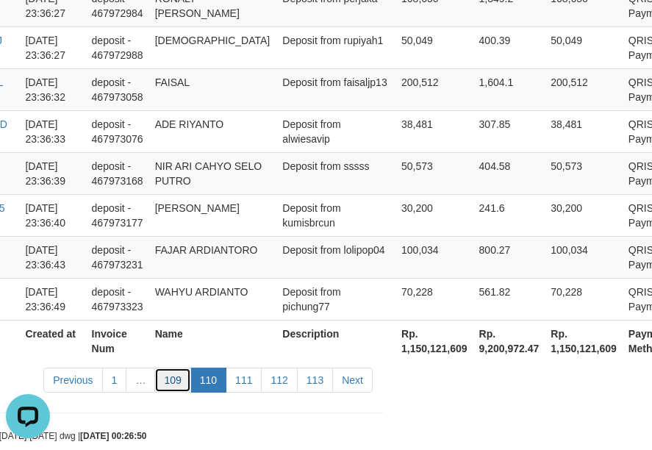
click at [181, 367] on link "109" at bounding box center [172, 379] width 36 height 25
click at [324, 152] on td "Deposit from sssss" at bounding box center [335, 173] width 119 height 42
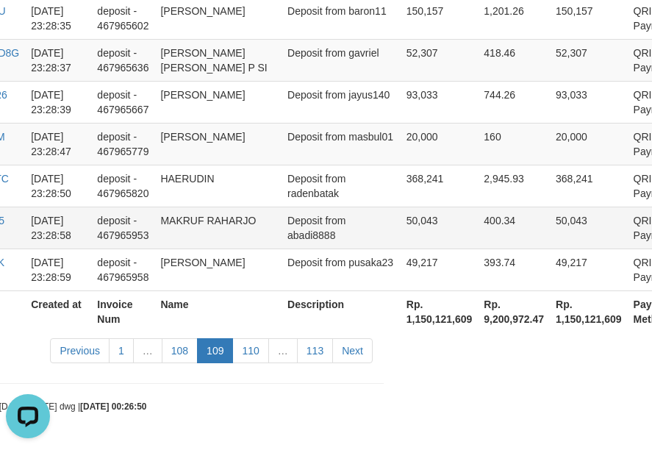
click at [204, 212] on td "MAKRUF RAHARJO" at bounding box center [217, 227] width 127 height 42
click at [196, 349] on link "108" at bounding box center [180, 350] width 36 height 25
click at [239, 234] on td "MAKRUF RAHARJO" at bounding box center [217, 227] width 127 height 42
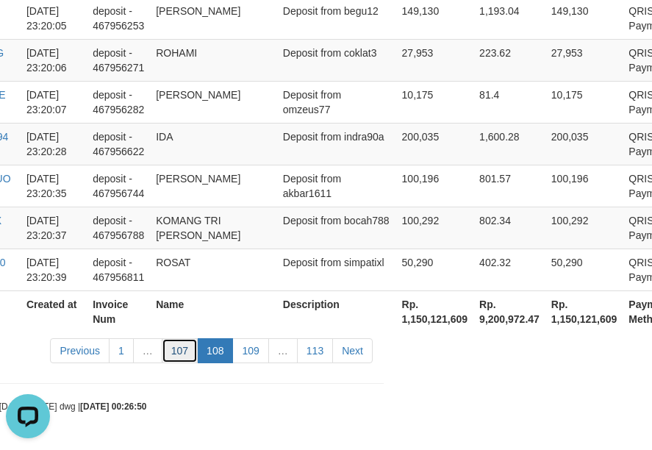
click at [181, 359] on link "107" at bounding box center [180, 350] width 36 height 25
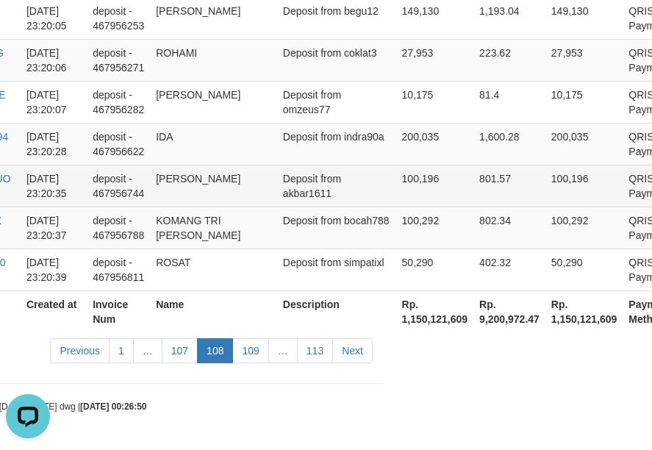
click at [396, 188] on td "100,196" at bounding box center [435, 186] width 78 height 42
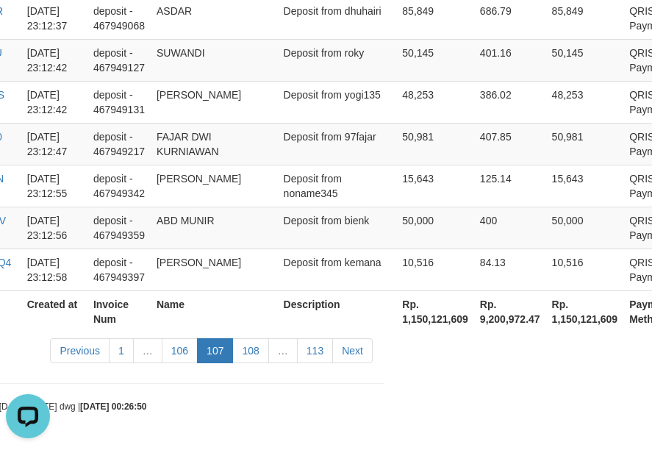
scroll to position [4536, 268]
click at [181, 355] on link "106" at bounding box center [180, 350] width 36 height 25
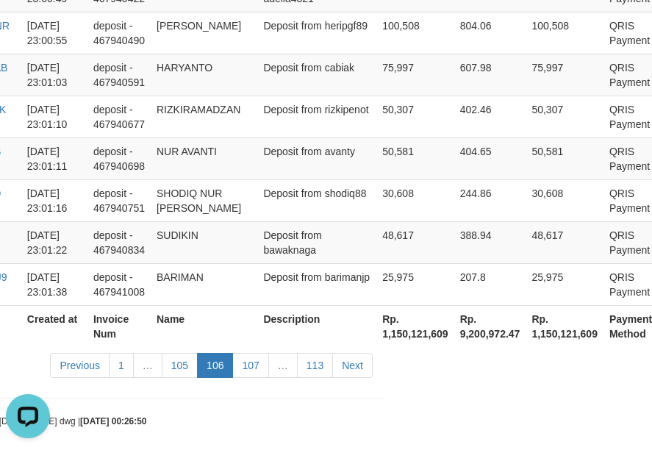
click at [333, 221] on td "Deposit from bawaknaga" at bounding box center [316, 242] width 119 height 42
click at [188, 356] on link "105" at bounding box center [180, 365] width 36 height 25
click at [376, 137] on td "50,581" at bounding box center [415, 158] width 78 height 42
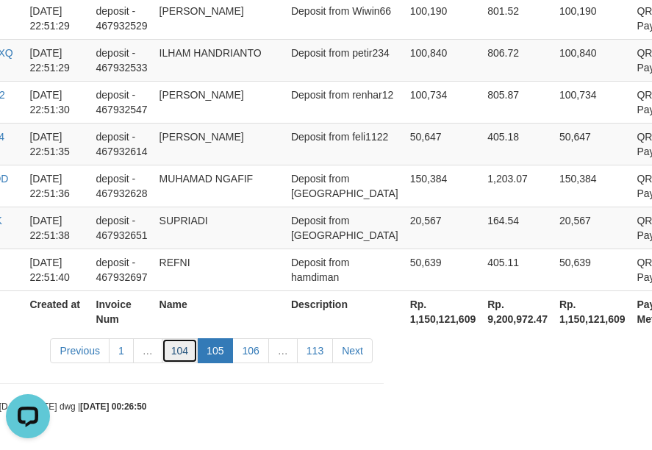
click at [179, 352] on link "104" at bounding box center [180, 350] width 36 height 25
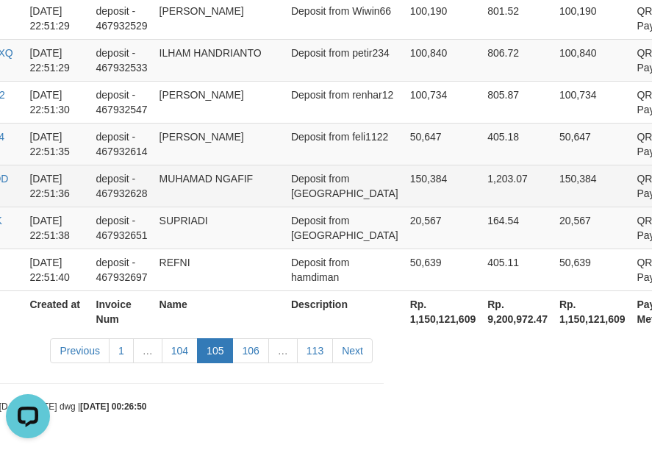
click at [360, 185] on td "Deposit from [GEOGRAPHIC_DATA]" at bounding box center [344, 186] width 119 height 42
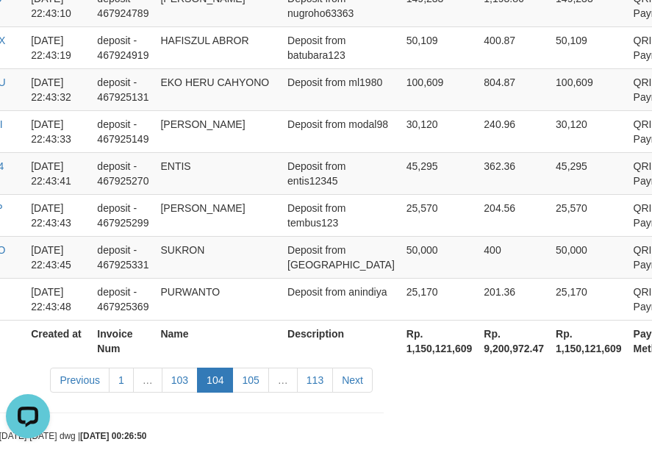
scroll to position [4610, 268]
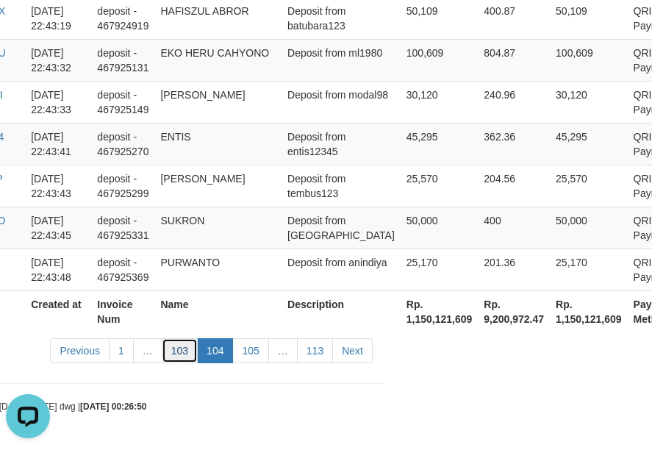
click at [188, 358] on link "103" at bounding box center [180, 350] width 36 height 25
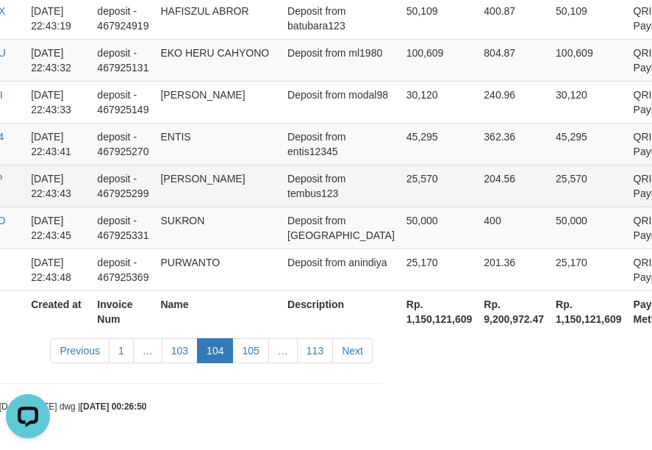
click at [400, 192] on td "25,570" at bounding box center [439, 186] width 78 height 42
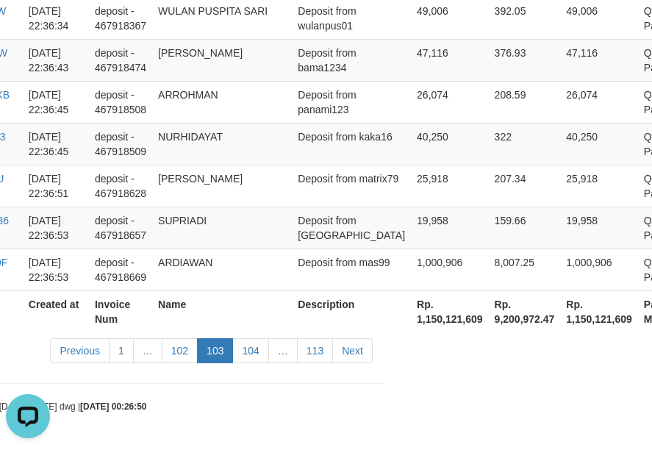
scroll to position [3498, 268]
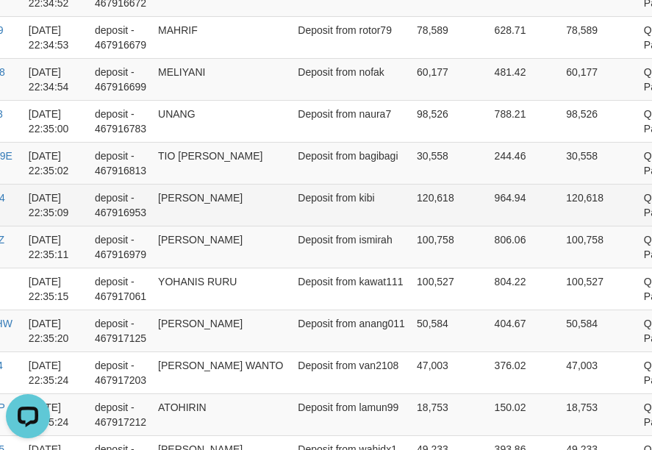
click at [303, 198] on td "Deposit from kibi" at bounding box center [351, 205] width 119 height 42
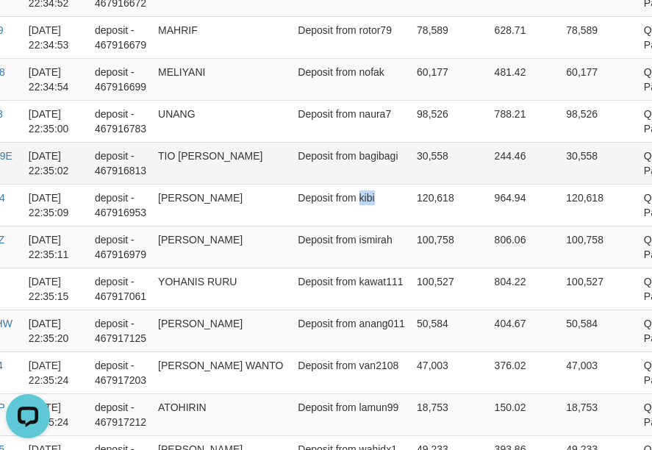
copy td "kibi"
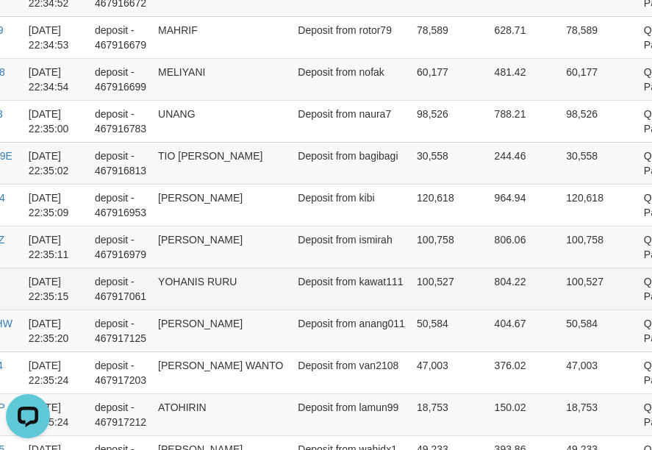
click at [292, 267] on td "Deposit from kawat111" at bounding box center [351, 288] width 119 height 42
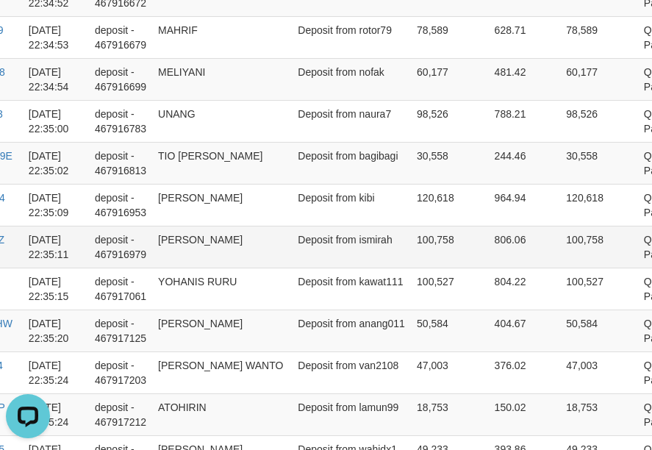
click at [411, 228] on td "100,758" at bounding box center [450, 247] width 78 height 42
click at [319, 250] on td "Deposit from ismirah" at bounding box center [351, 247] width 119 height 42
click at [319, 249] on td "Deposit from ismirah" at bounding box center [351, 247] width 119 height 42
click at [215, 231] on td "[PERSON_NAME]" at bounding box center [222, 247] width 140 height 42
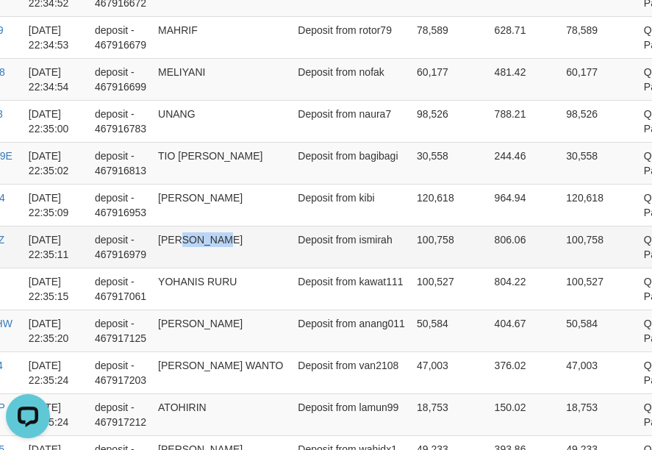
click at [215, 231] on td "[PERSON_NAME]" at bounding box center [222, 247] width 140 height 42
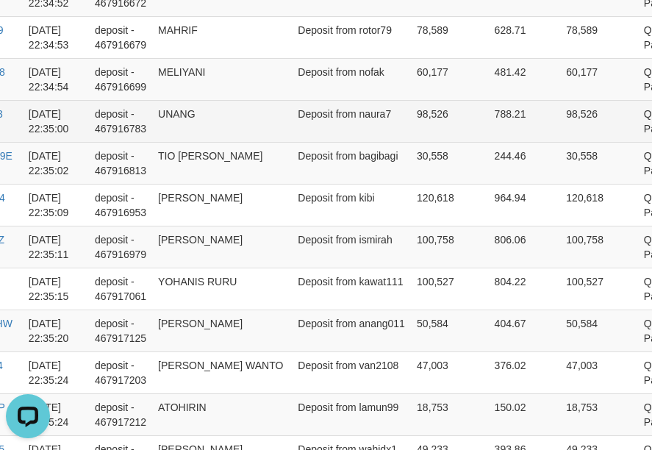
click at [304, 121] on td "Deposit from naura7" at bounding box center [351, 121] width 119 height 42
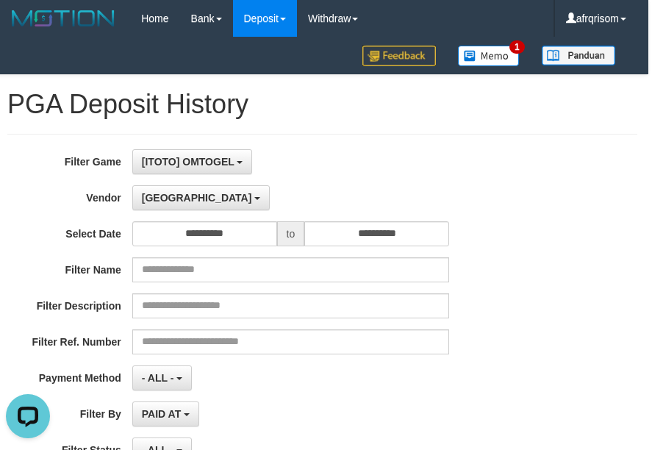
scroll to position [0, 0]
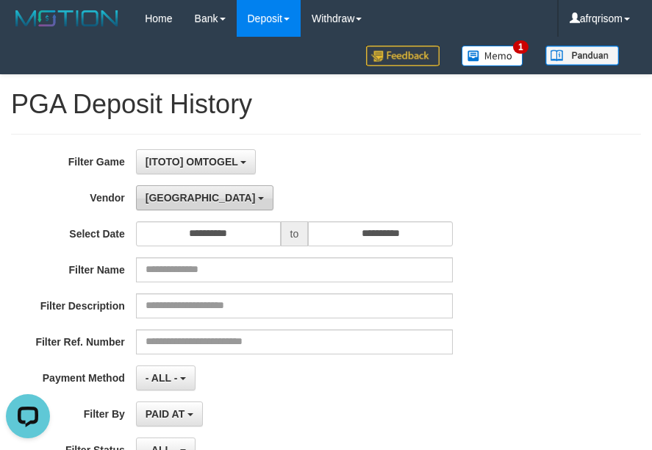
click at [170, 205] on button "[GEOGRAPHIC_DATA]" at bounding box center [204, 197] width 137 height 25
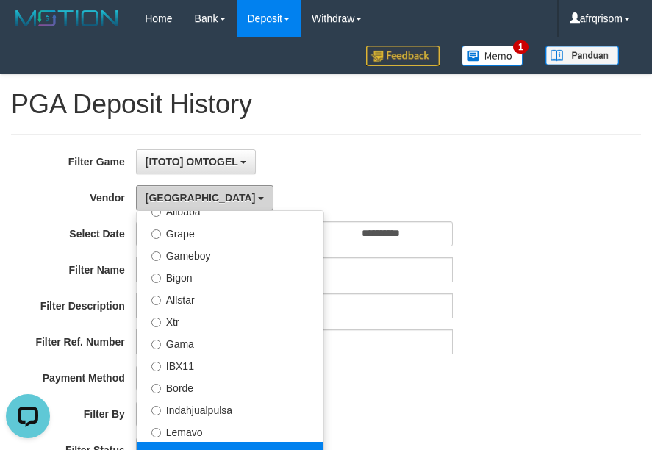
scroll to position [286, 0]
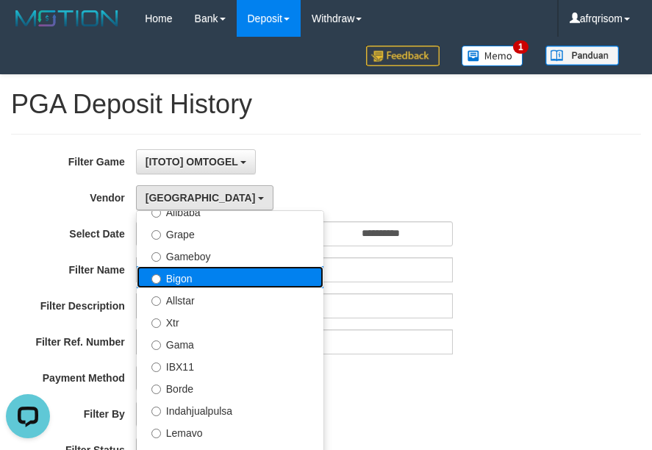
click at [223, 278] on label "Bigon" at bounding box center [230, 277] width 187 height 22
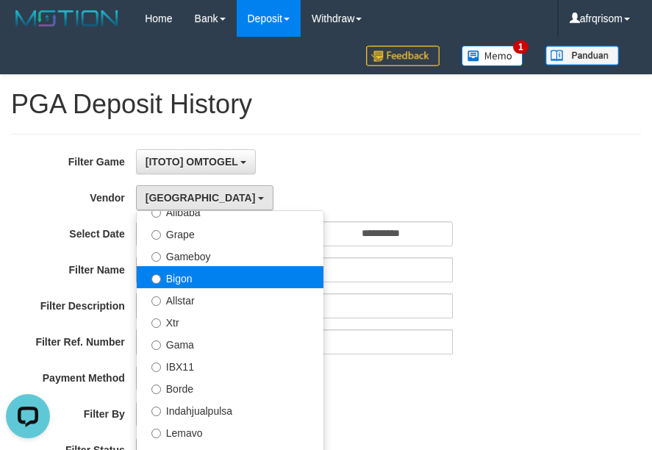
select select "**********"
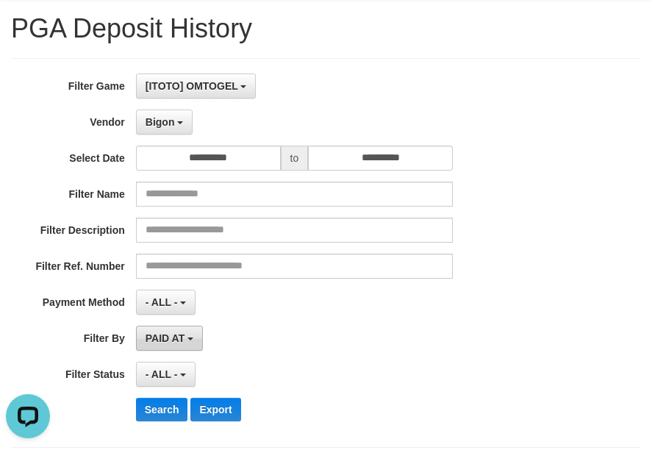
scroll to position [196, 0]
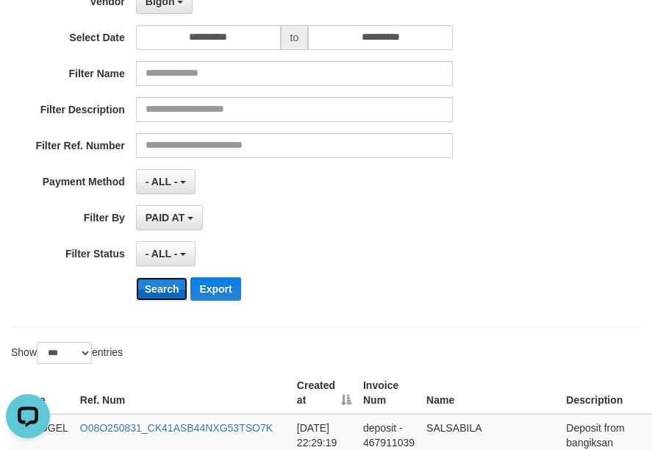
click at [159, 293] on button "Search" at bounding box center [162, 289] width 52 height 24
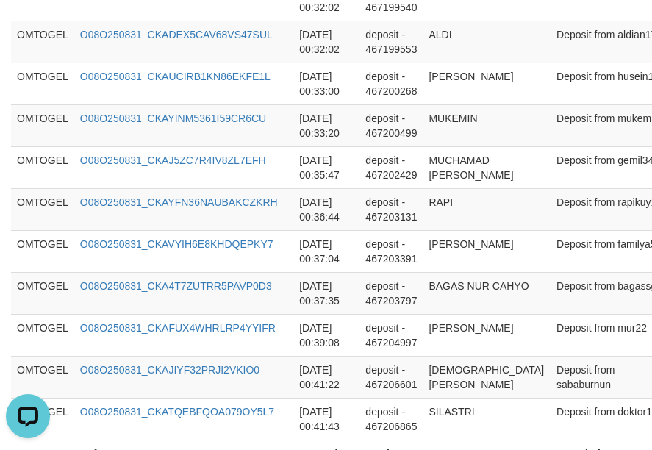
scroll to position [4507, 0]
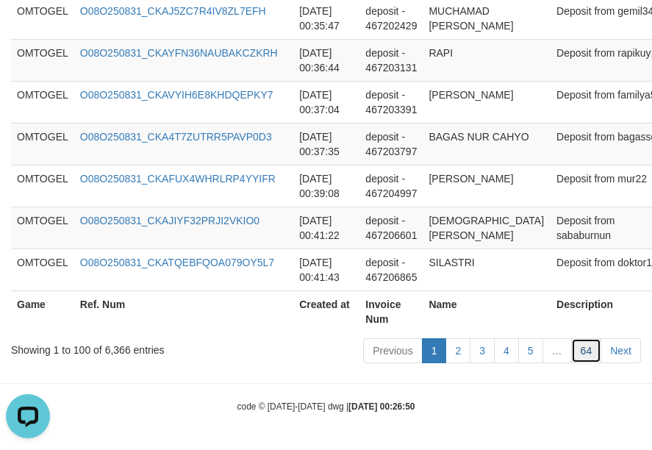
click at [580, 354] on link "64" at bounding box center [586, 350] width 31 height 25
click at [588, 355] on link "64" at bounding box center [586, 350] width 31 height 25
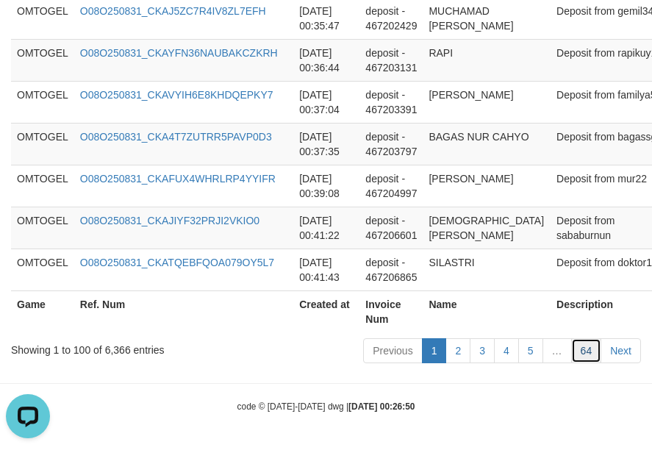
click at [591, 352] on link "64" at bounding box center [586, 350] width 31 height 25
click at [588, 342] on link "64" at bounding box center [586, 350] width 31 height 25
click at [574, 346] on link "64" at bounding box center [586, 350] width 31 height 25
click at [467, 359] on link "2" at bounding box center [457, 350] width 25 height 25
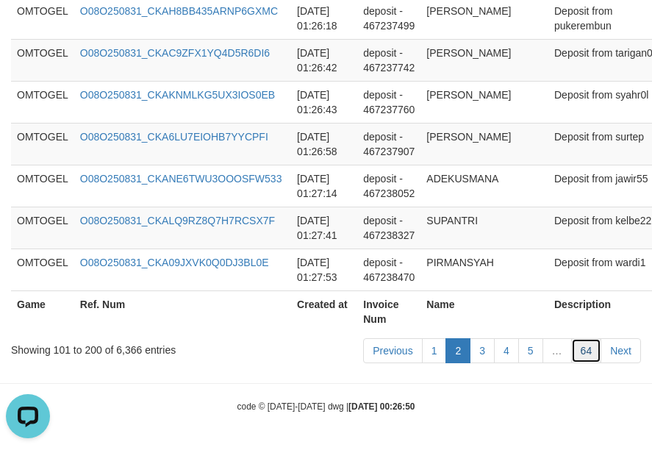
click at [583, 347] on link "64" at bounding box center [586, 350] width 31 height 25
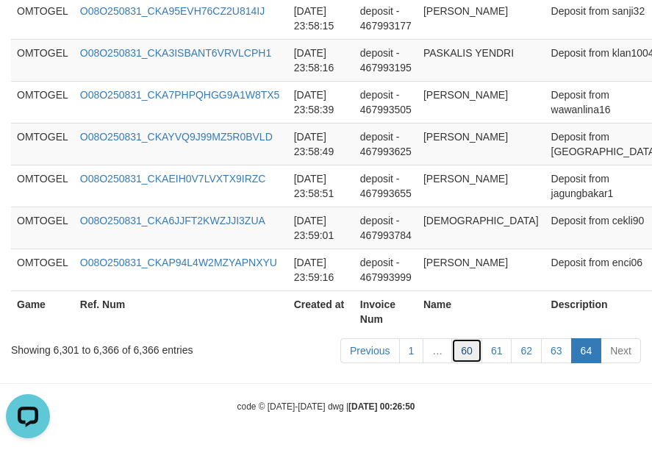
click at [475, 352] on link "60" at bounding box center [466, 350] width 31 height 25
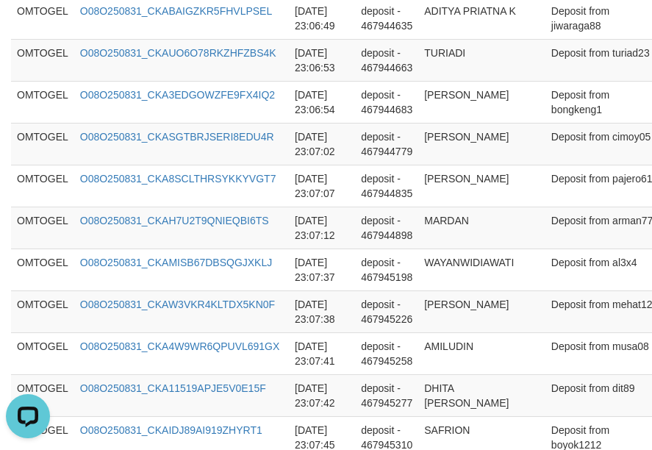
scroll to position [4522, 0]
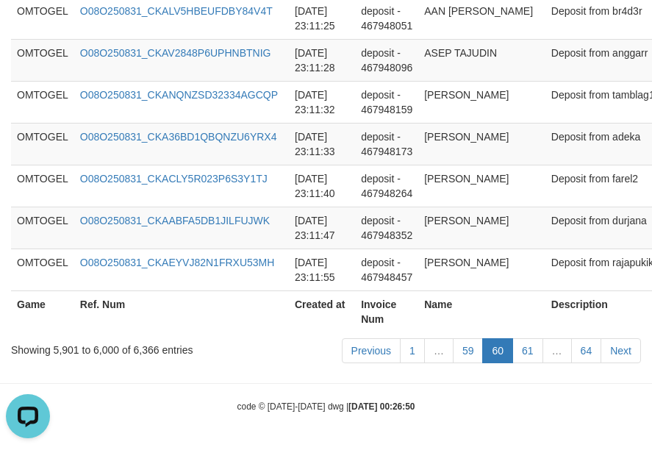
click at [475, 352] on link "59" at bounding box center [468, 350] width 31 height 25
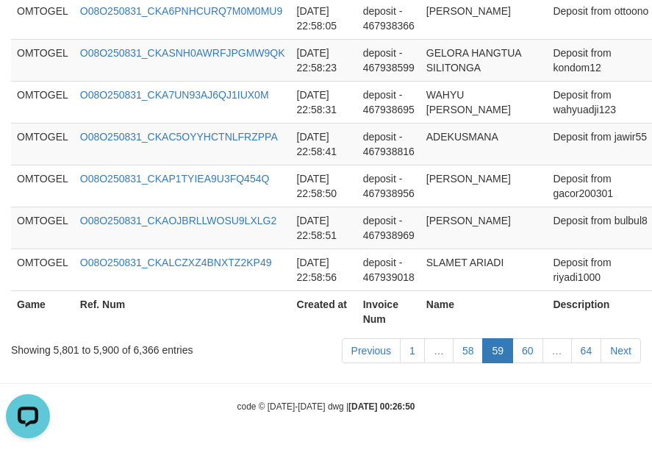
scroll to position [4536, 0]
click at [300, 140] on td "[DATE] 22:58:41" at bounding box center [324, 144] width 66 height 42
click at [292, 140] on td "[DATE] 22:58:41" at bounding box center [324, 144] width 66 height 42
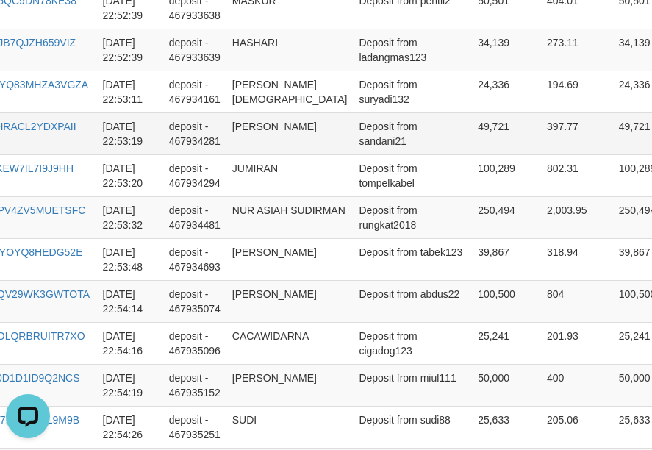
scroll to position [3108, 196]
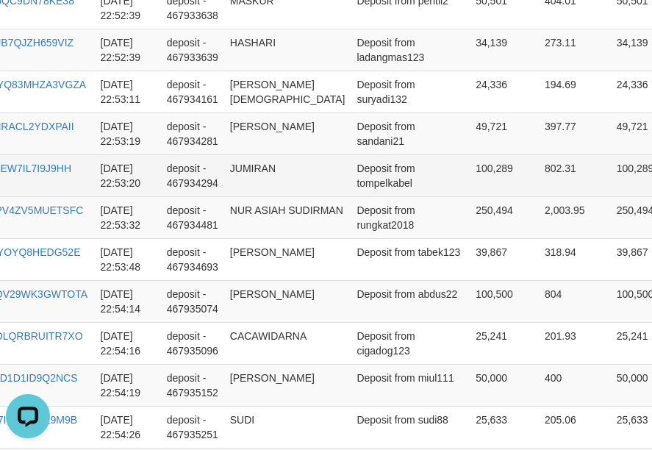
click at [236, 161] on td "JUMIRAN" at bounding box center [287, 175] width 127 height 42
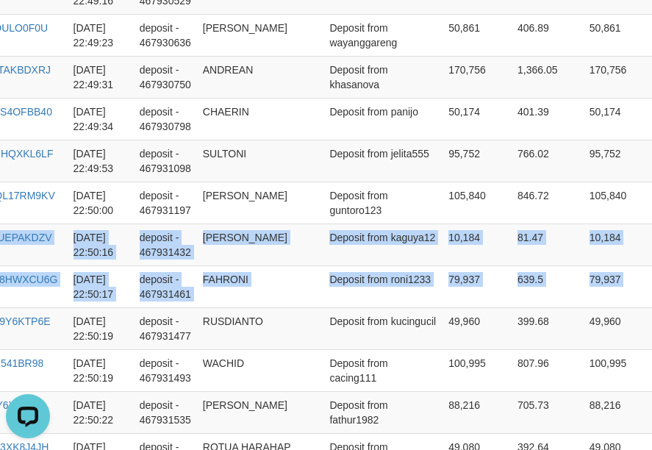
scroll to position [1559, 260]
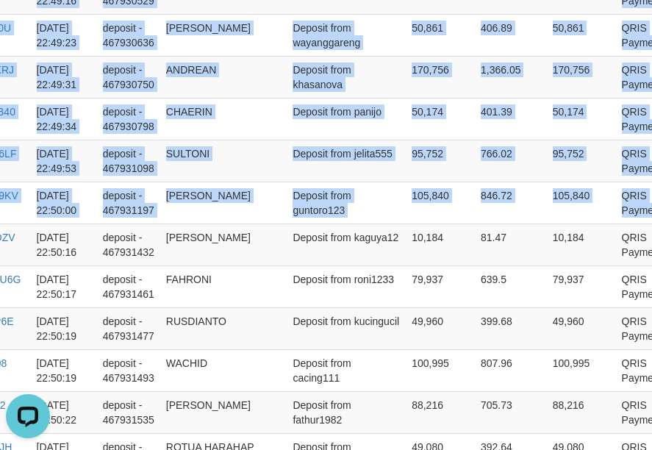
drag, startPoint x: 20, startPoint y: 253, endPoint x: 846, endPoint y: 309, distance: 828.3
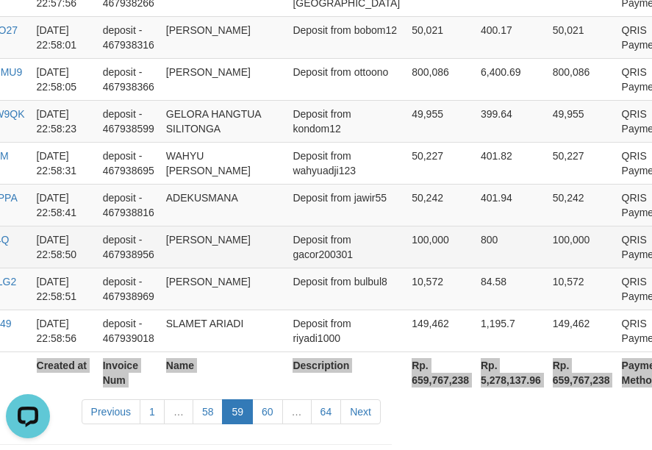
scroll to position [4536, 260]
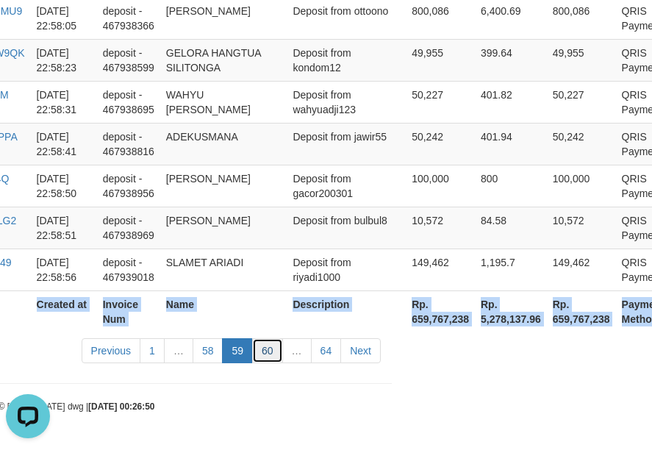
click at [272, 348] on link "60" at bounding box center [267, 350] width 31 height 25
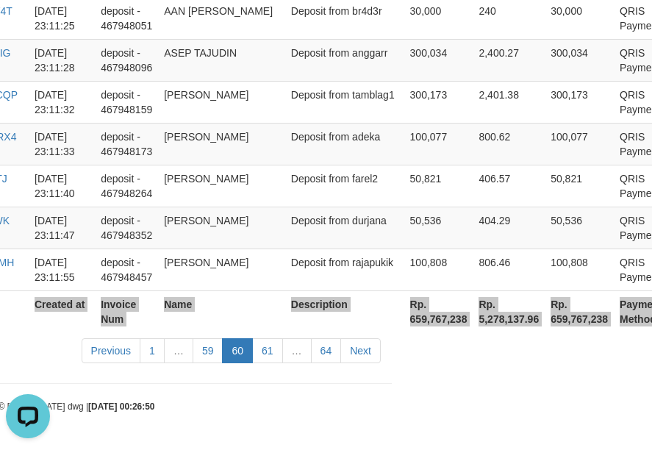
scroll to position [4522, 260]
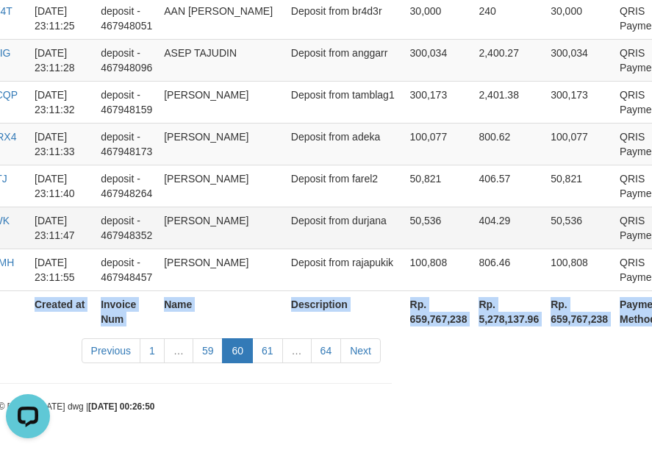
click at [247, 238] on td "[PERSON_NAME]" at bounding box center [221, 227] width 127 height 42
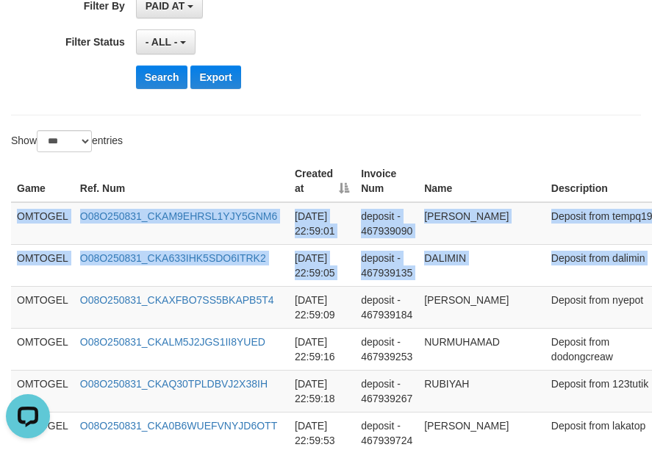
scroll to position [408, 262]
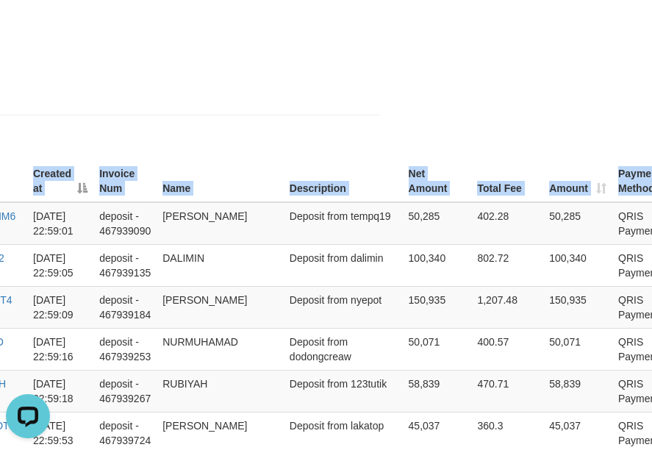
drag, startPoint x: 19, startPoint y: 215, endPoint x: 818, endPoint y: 254, distance: 799.5
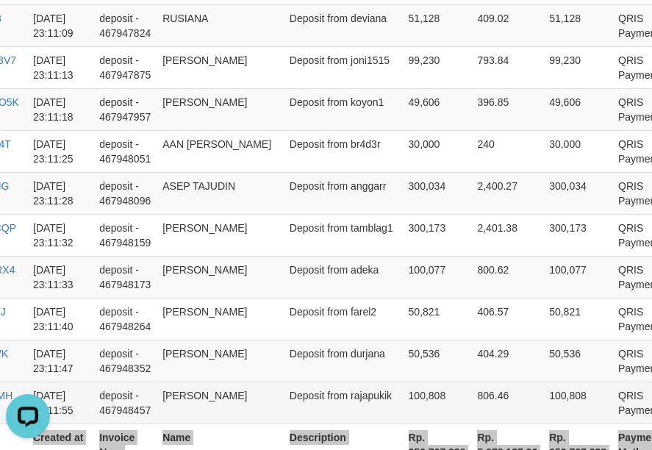
scroll to position [4522, 262]
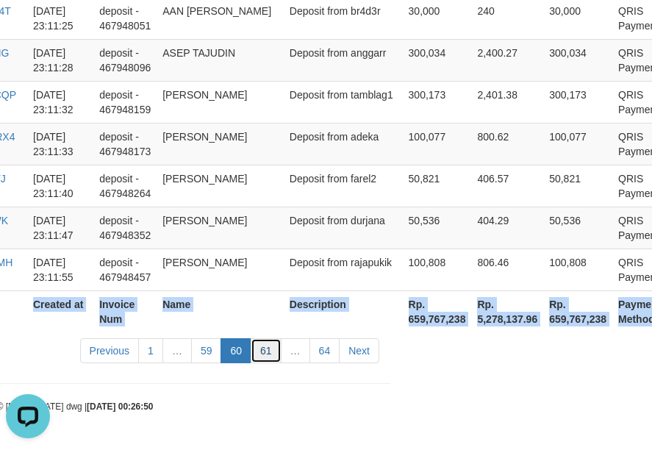
click at [262, 353] on link "61" at bounding box center [266, 350] width 31 height 25
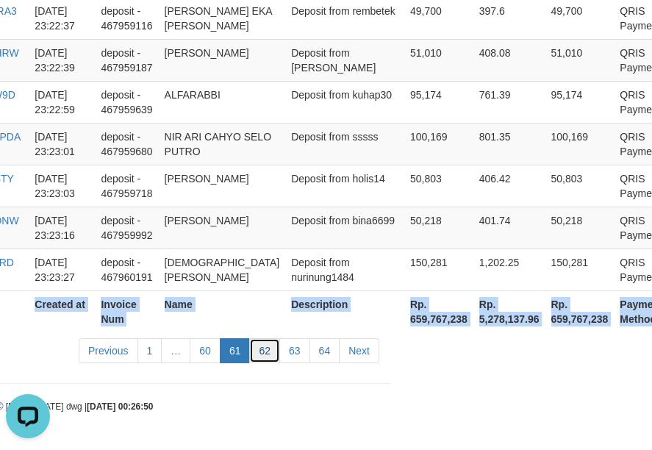
click at [267, 350] on link "62" at bounding box center [264, 350] width 31 height 25
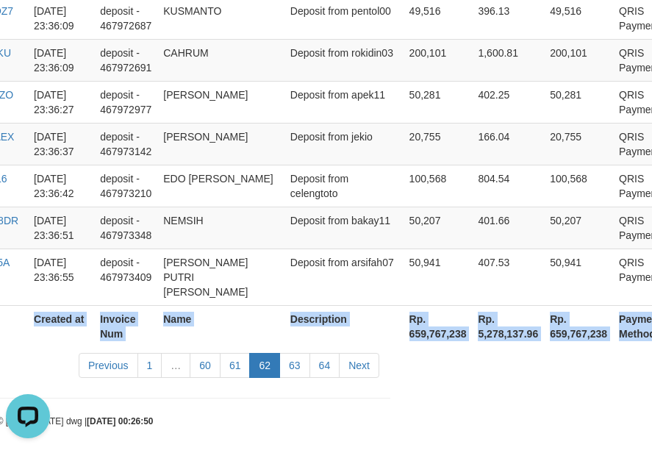
scroll to position [4536, 251]
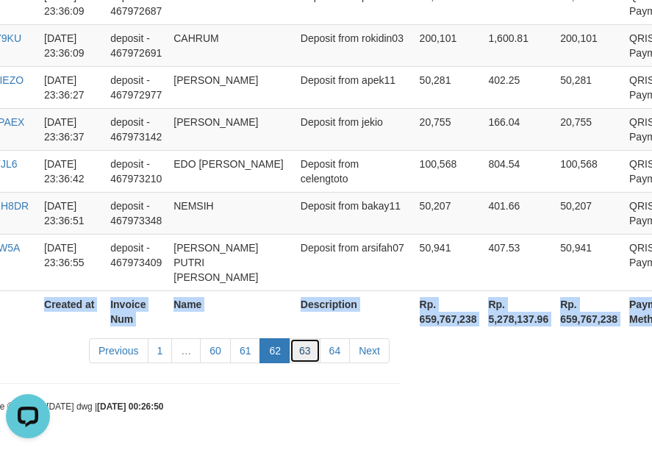
click at [309, 362] on link "63" at bounding box center [304, 350] width 31 height 25
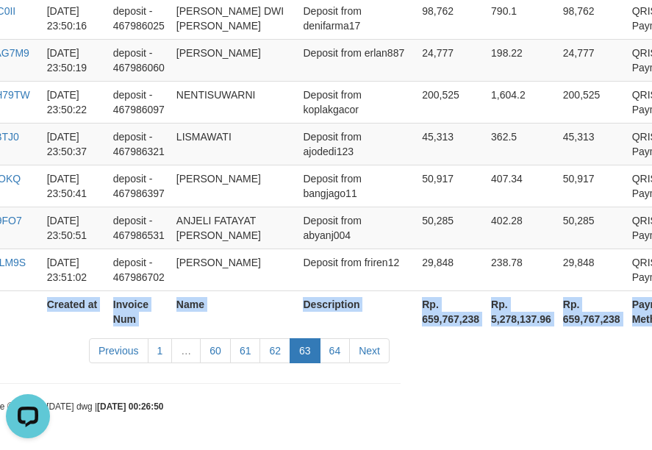
scroll to position [4507, 251]
click at [331, 359] on link "64" at bounding box center [335, 350] width 31 height 25
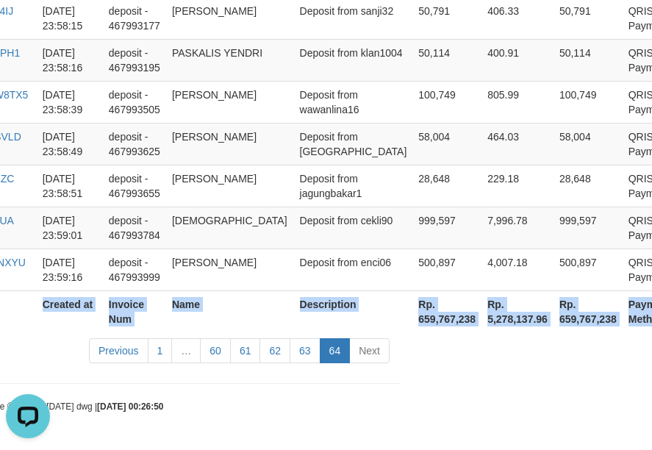
scroll to position [3083, 251]
click at [221, 360] on link "60" at bounding box center [215, 350] width 31 height 25
click at [211, 354] on link "60" at bounding box center [215, 350] width 31 height 25
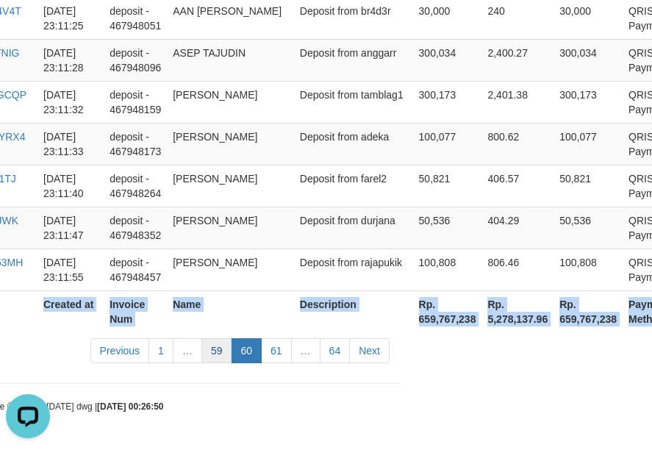
click at [210, 350] on link "59" at bounding box center [216, 350] width 31 height 25
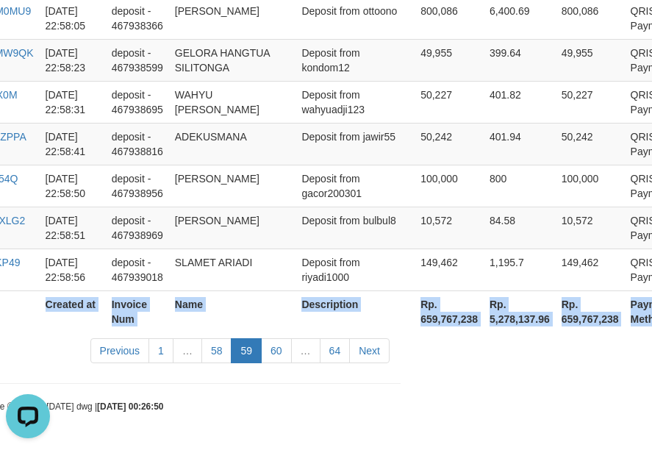
scroll to position [4536, 251]
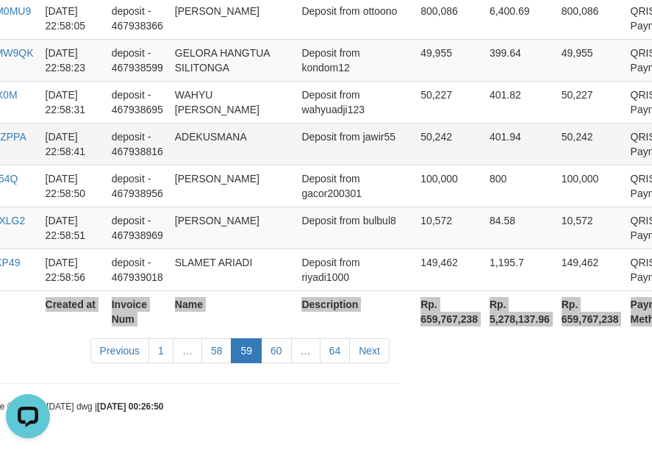
click at [414, 143] on td "50,242" at bounding box center [448, 144] width 69 height 42
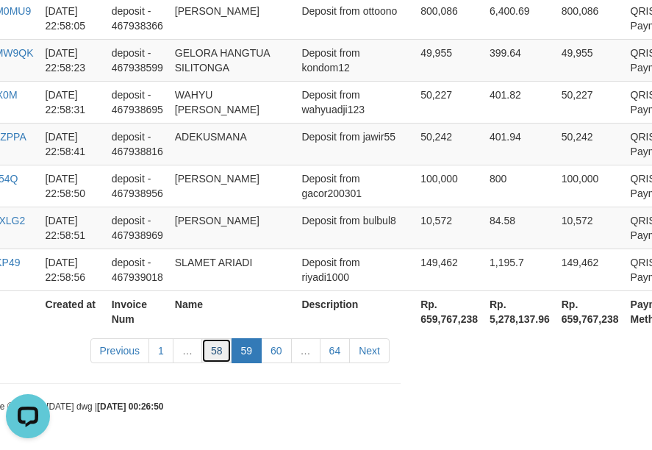
click at [217, 356] on link "58" at bounding box center [216, 350] width 31 height 25
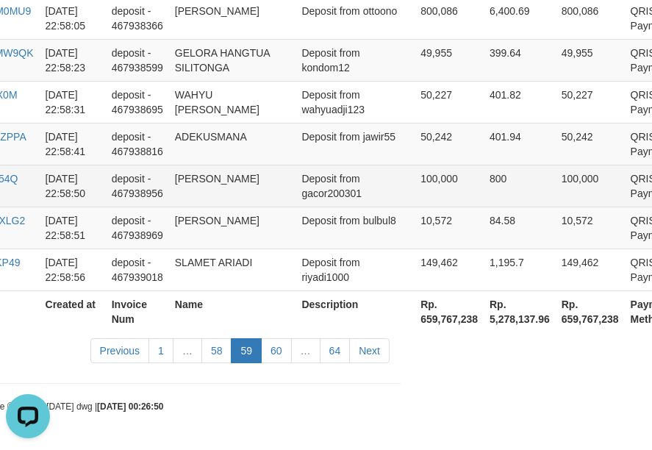
click at [214, 179] on td "[PERSON_NAME]" at bounding box center [232, 186] width 127 height 42
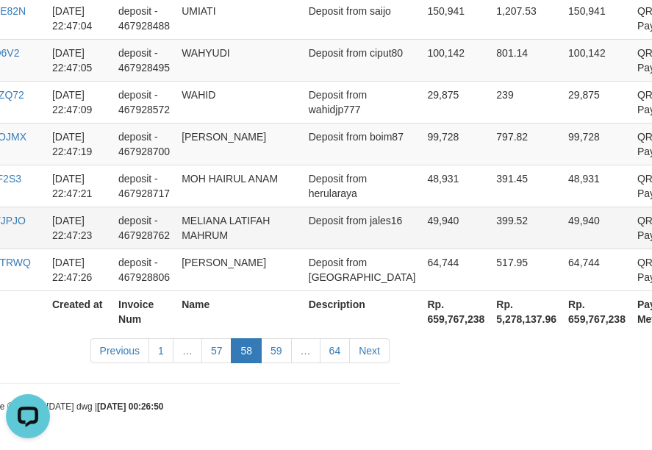
click at [267, 210] on td "MELIANA LATIFAH MAHRUM" at bounding box center [239, 227] width 127 height 42
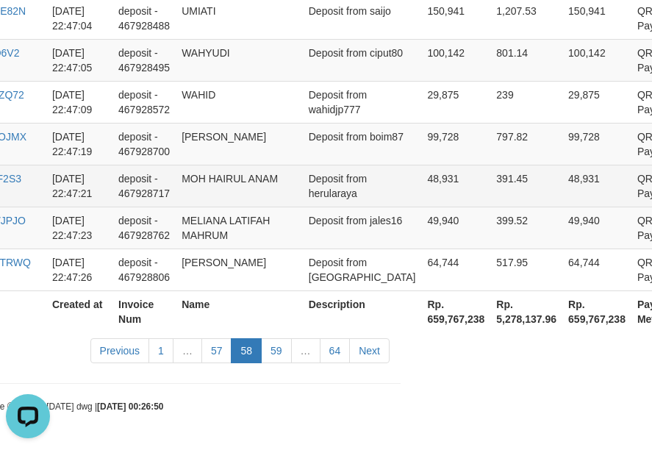
click at [422, 173] on td "48,931" at bounding box center [455, 186] width 69 height 42
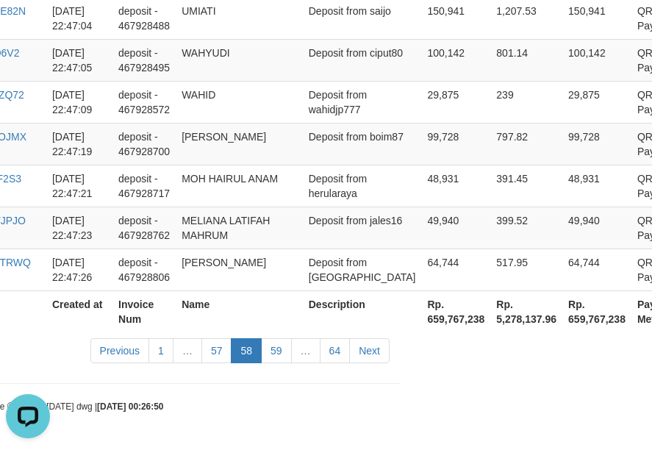
scroll to position [3207, 251]
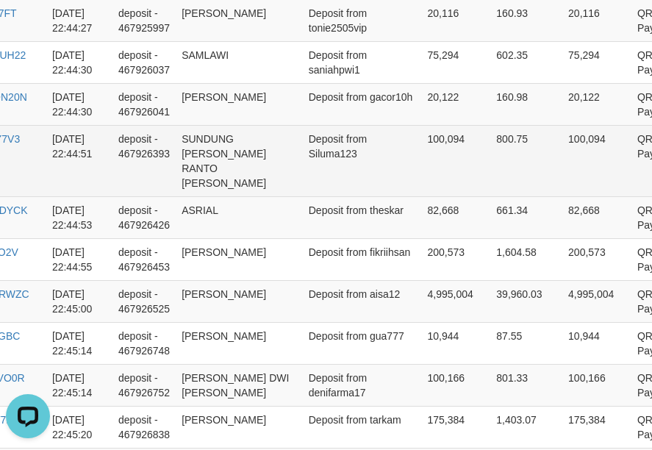
click at [268, 192] on td "SUNDUNG [PERSON_NAME] RANTO [PERSON_NAME]" at bounding box center [239, 160] width 127 height 71
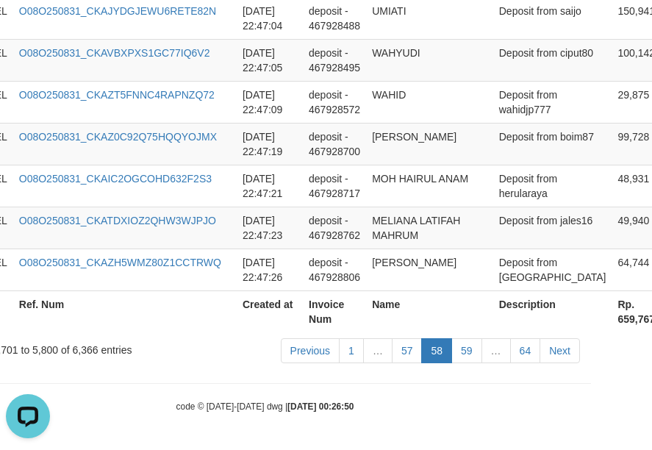
scroll to position [4536, 261]
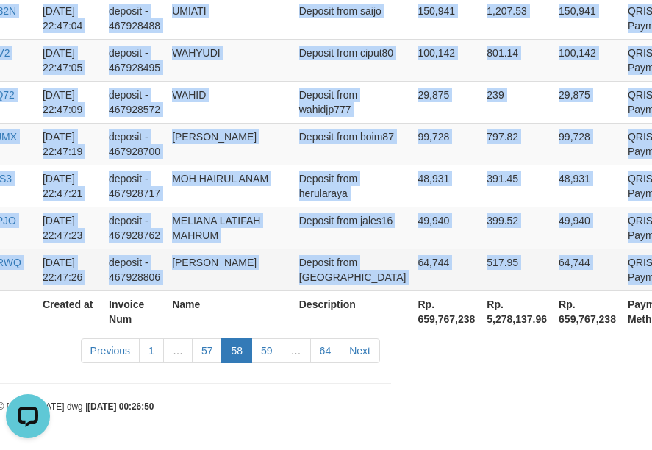
drag, startPoint x: 13, startPoint y: 154, endPoint x: 648, endPoint y: 276, distance: 646.3
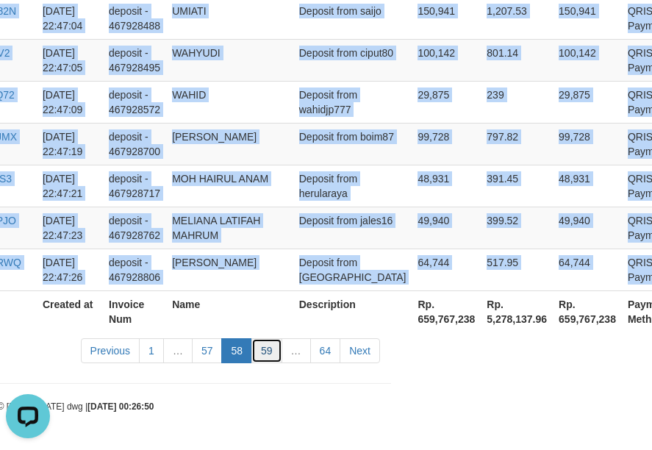
drag, startPoint x: 271, startPoint y: 355, endPoint x: 291, endPoint y: 364, distance: 22.0
click at [271, 355] on link "59" at bounding box center [266, 350] width 31 height 25
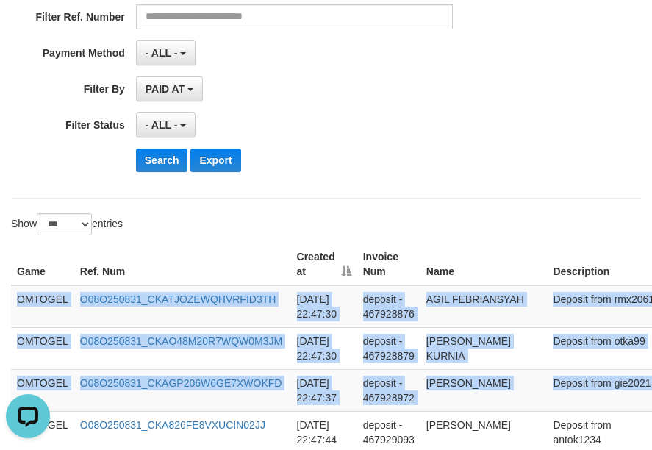
scroll to position [325, 260]
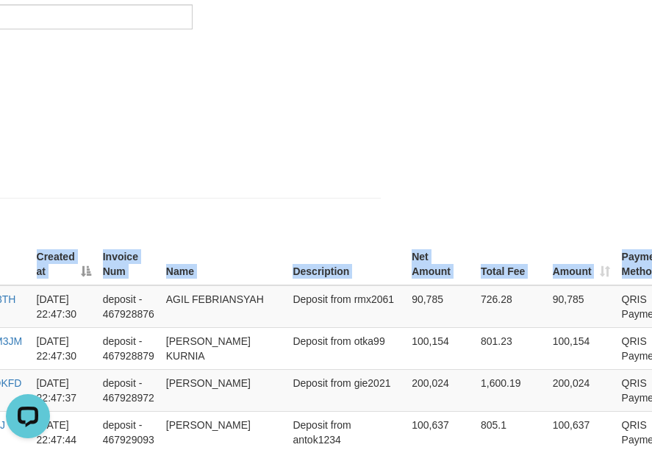
drag, startPoint x: 18, startPoint y: 298, endPoint x: 976, endPoint y: 369, distance: 959.9
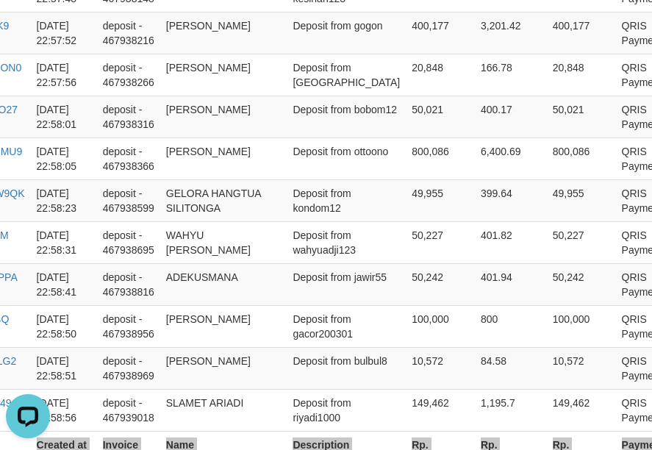
scroll to position [4536, 260]
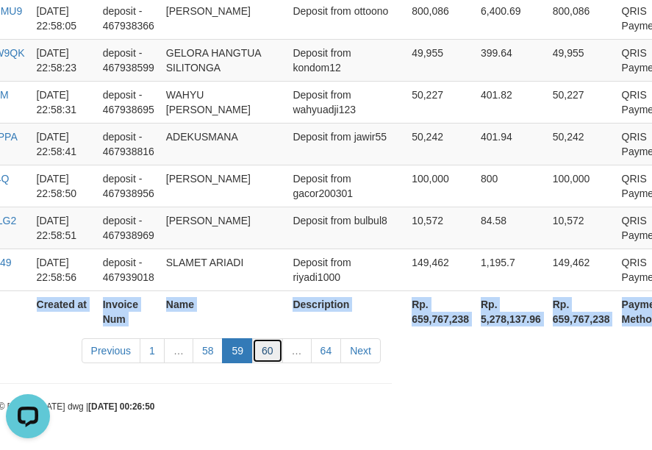
click at [274, 347] on link "60" at bounding box center [267, 350] width 31 height 25
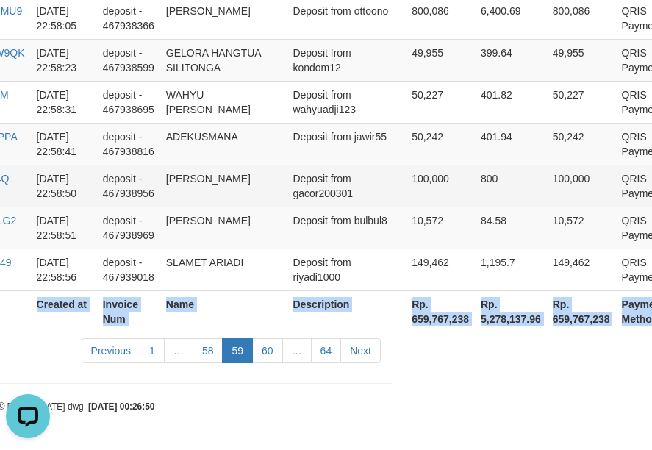
scroll to position [4522, 260]
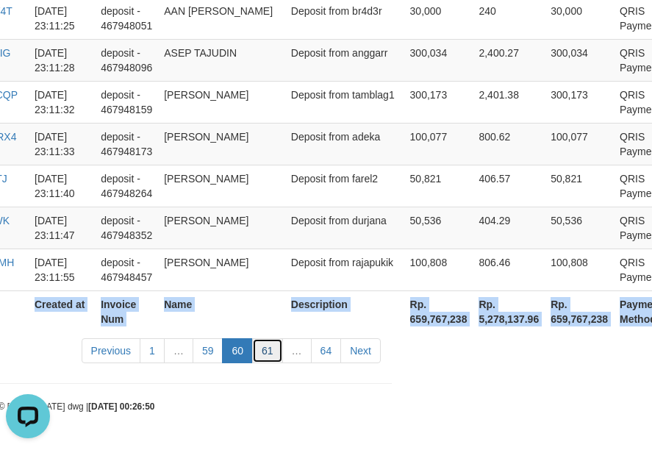
click at [270, 357] on link "61" at bounding box center [267, 350] width 31 height 25
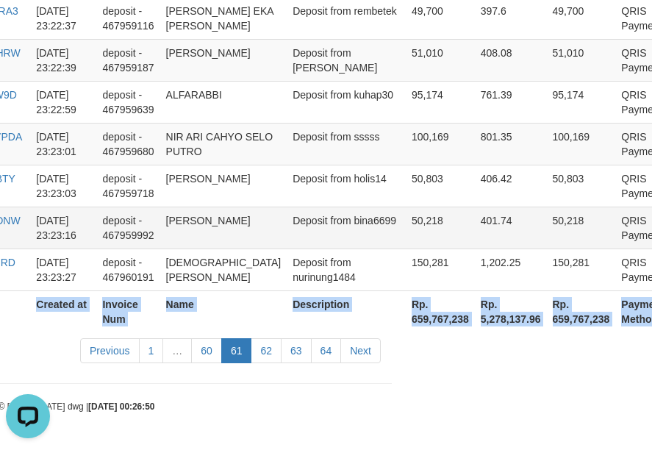
scroll to position [4507, 260]
click at [262, 353] on link "62" at bounding box center [266, 350] width 31 height 25
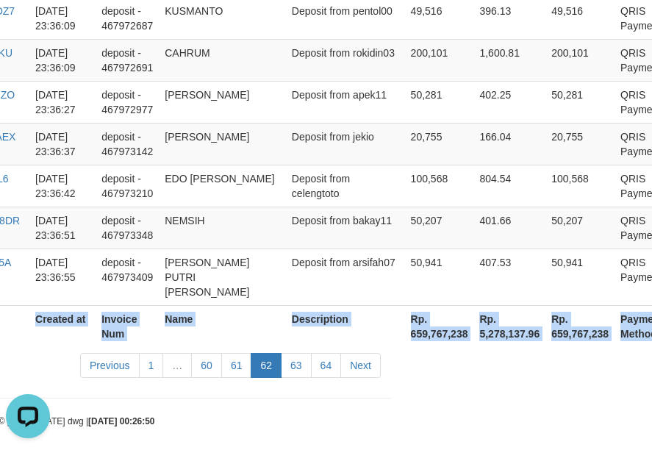
scroll to position [4536, 251]
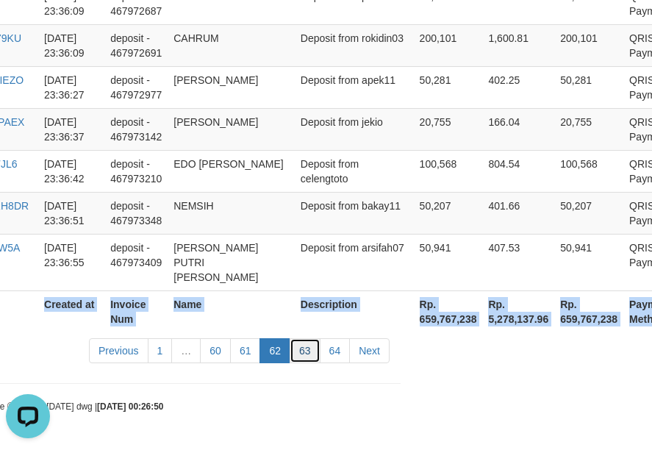
click at [303, 353] on link "63" at bounding box center [304, 350] width 31 height 25
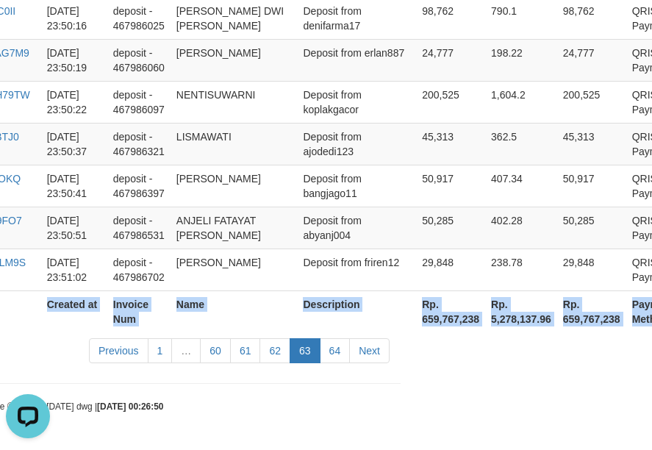
scroll to position [4507, 251]
click at [334, 359] on link "64" at bounding box center [335, 350] width 31 height 25
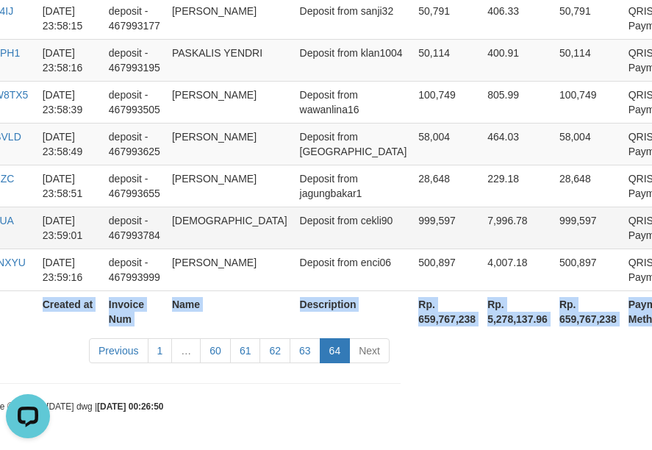
scroll to position [3083, 251]
